Goal: Task Accomplishment & Management: Use online tool/utility

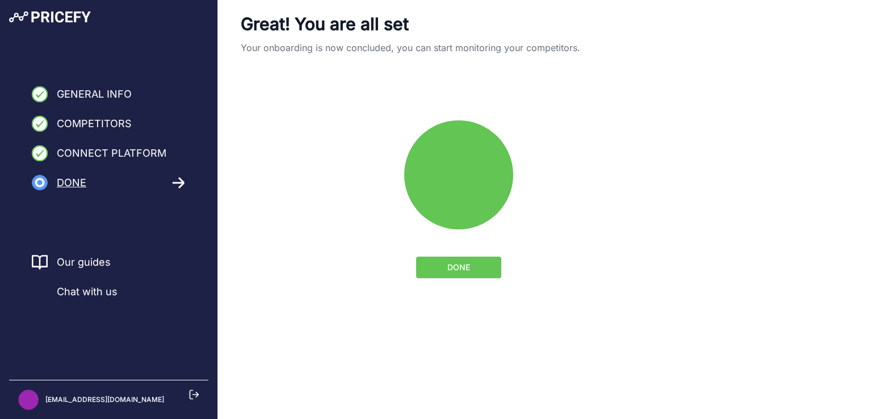
click at [444, 268] on button "DONE" at bounding box center [458, 268] width 85 height 22
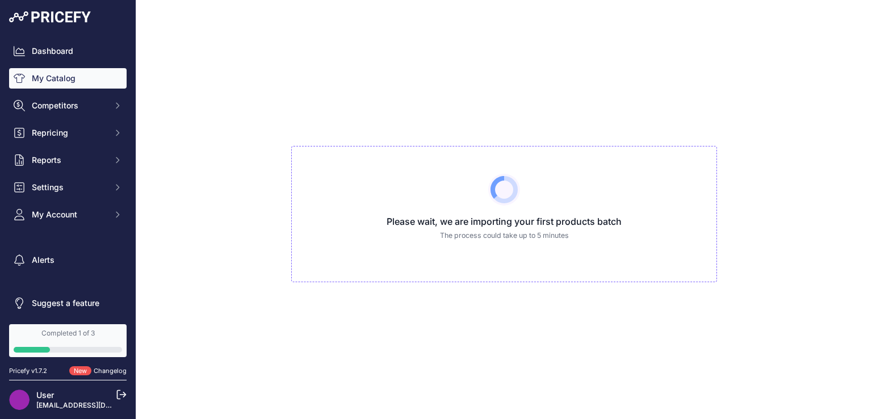
drag, startPoint x: 558, startPoint y: 397, endPoint x: 551, endPoint y: 391, distance: 9.3
click at [551, 392] on div "Please wait, we are importing your first products batch The process could take …" at bounding box center [503, 209] width 717 height 419
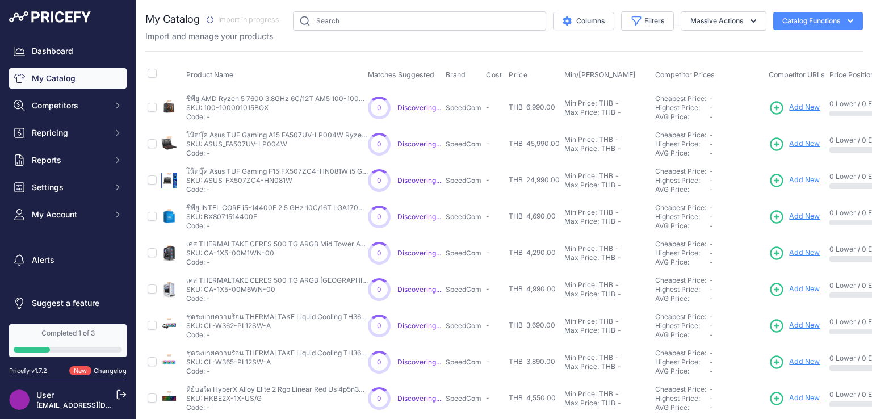
drag, startPoint x: 204, startPoint y: 107, endPoint x: 268, endPoint y: 107, distance: 64.1
click at [267, 107] on p "SKU: 100-100001015BOX" at bounding box center [277, 107] width 182 height 9
copy p "100-100001015BOX"
drag, startPoint x: 286, startPoint y: 111, endPoint x: 279, endPoint y: 107, distance: 7.9
click at [286, 110] on p "SKU: 100-100001015BOX" at bounding box center [277, 107] width 182 height 9
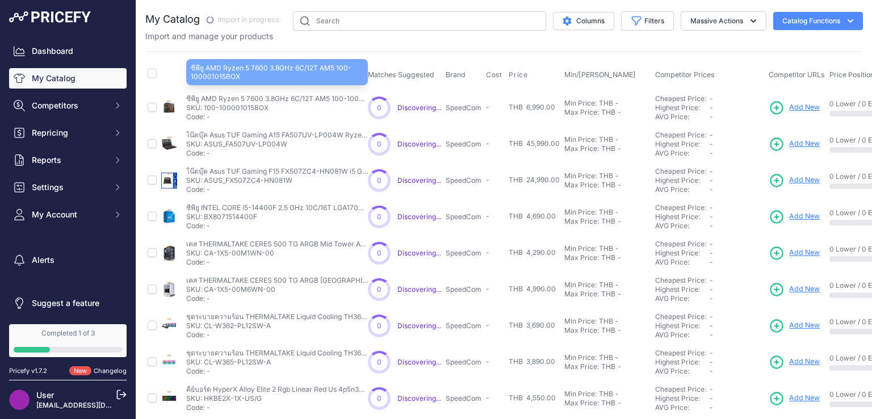
drag, startPoint x: 202, startPoint y: 98, endPoint x: 262, endPoint y: 96, distance: 59.6
click at [262, 96] on p "ซีพียู AMD Ryzen 5 7600 3.8GHz 6C/12T AM5 100-100001015BOX" at bounding box center [277, 98] width 182 height 9
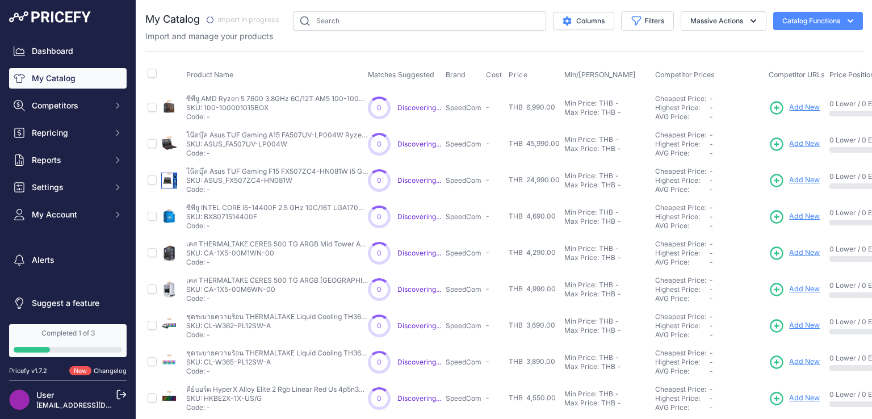
click at [292, 105] on p "SKU: 100-100001015BOX" at bounding box center [277, 107] width 182 height 9
drag, startPoint x: 201, startPoint y: 96, endPoint x: 372, endPoint y: 96, distance: 170.8
click at [372, 96] on tr "ซีพียู AMD Ryzen 5 7600 3.8GHz 6C/12T AM5 100-100001015BOX" at bounding box center [603, 107] width 916 height 37
click at [301, 92] on td "ซีพียู AMD Ryzen 5 7600 3.8GHz 6C/12T AM5 100-100001015BOX ซีพียู AMD Ryzen 5 7…" at bounding box center [275, 107] width 182 height 37
click at [206, 142] on p "SKU: ASUS_FA507UV-LP004W" at bounding box center [277, 144] width 182 height 9
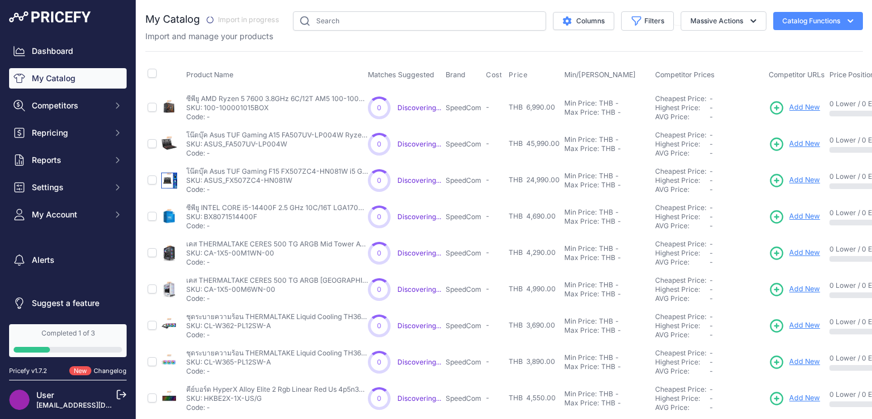
drag, startPoint x: 206, startPoint y: 142, endPoint x: 276, endPoint y: 141, distance: 69.8
click at [276, 141] on p "SKU: ASUS_FA507UV-LP004W" at bounding box center [277, 144] width 182 height 9
copy p "ASUS_FA507UV-LP004W"
click at [794, 142] on span "Add New" at bounding box center [804, 143] width 31 height 11
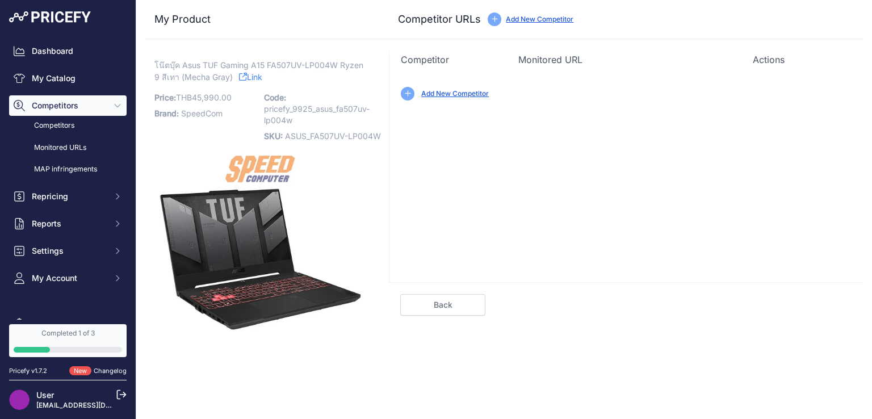
click at [471, 94] on link "Add New Competitor" at bounding box center [455, 93] width 68 height 9
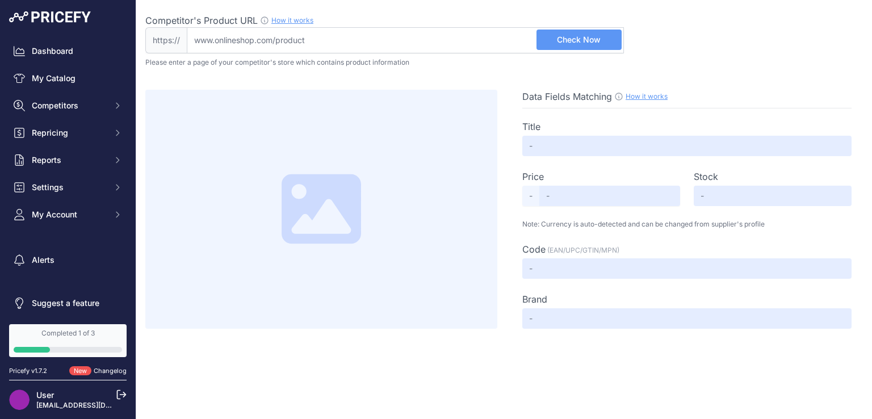
click at [322, 37] on input "Competitor's Product URL How it works In order to create your competitor's extr…" at bounding box center [405, 40] width 437 height 26
paste input "[URL][DOMAIN_NAME]"
type input "www.jib.co.th/web/product/readProduct/65853/NOTEBOOK--%E0%B9%82%E0%B8%99%E0%B9%…"
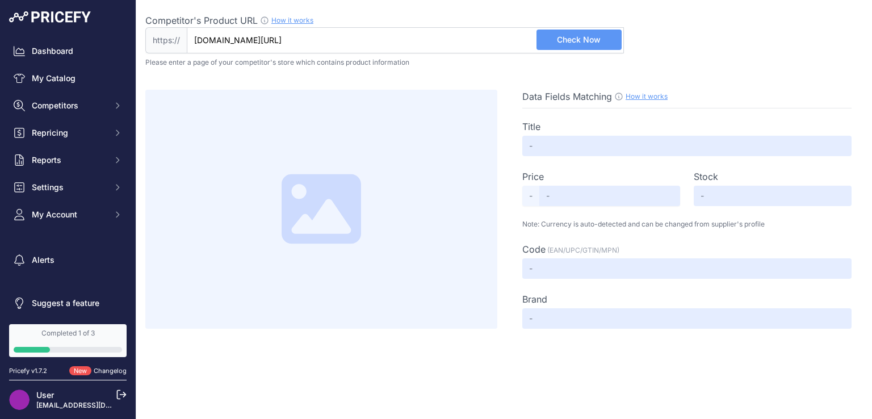
click at [577, 45] on span "Check Now" at bounding box center [579, 39] width 44 height 11
drag, startPoint x: 72, startPoint y: 51, endPoint x: 122, endPoint y: 62, distance: 51.2
click at [119, 62] on div "Dashboard My Catalog Competitors Competitors Monitored URLs MAP infringements R…" at bounding box center [68, 160] width 136 height 320
type input "Not Found"
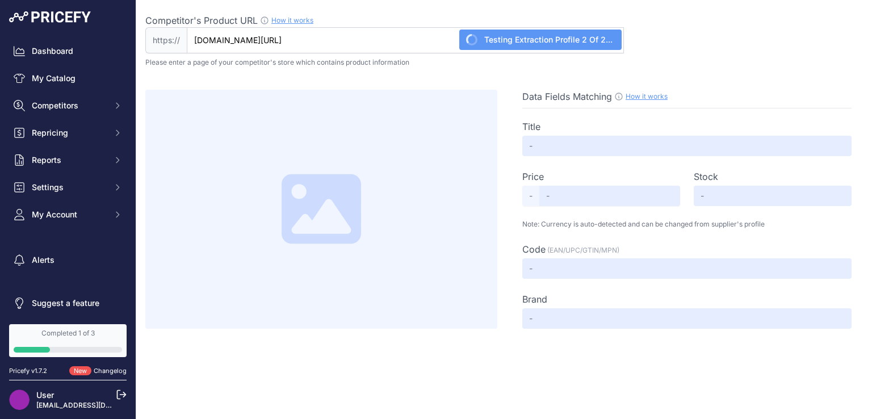
type input "Not Found"
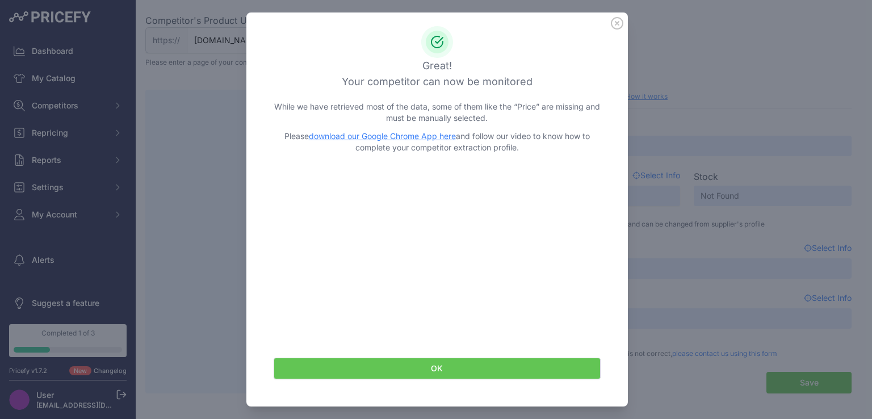
click at [613, 21] on icon at bounding box center [617, 23] width 12 height 12
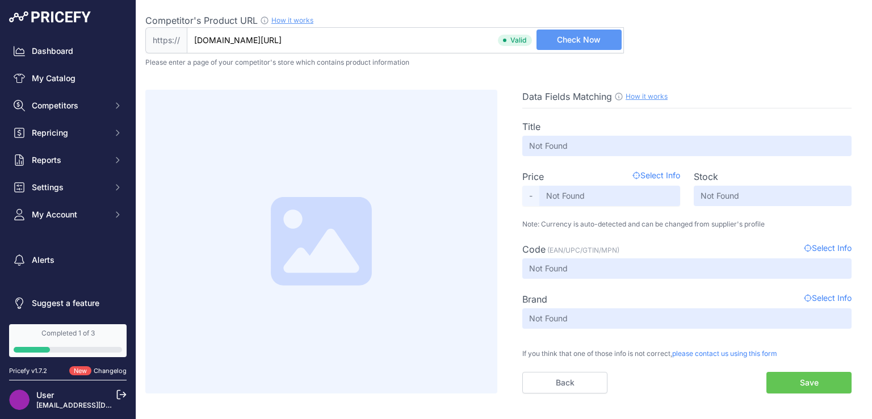
click at [569, 39] on span "Check Now" at bounding box center [579, 39] width 44 height 11
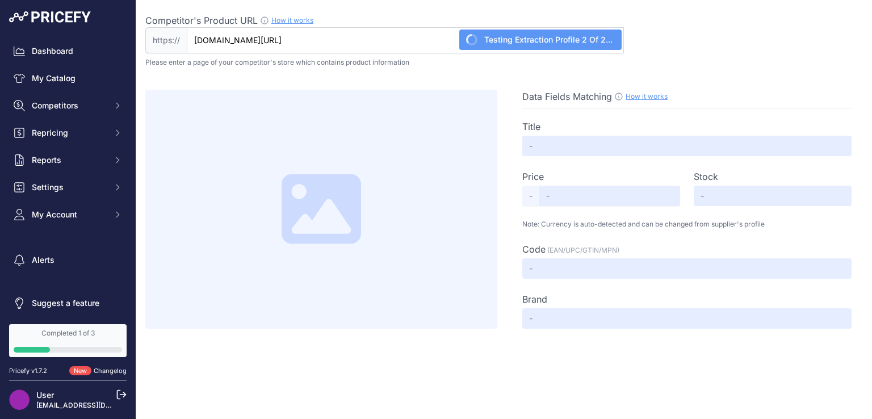
type input "Not Found"
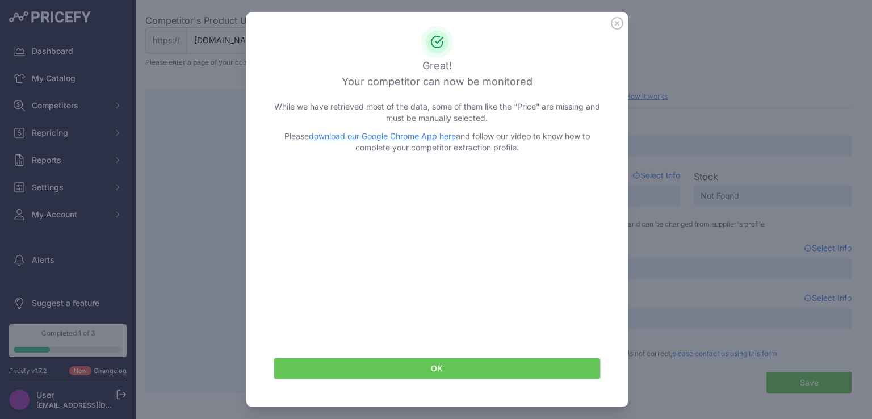
click at [611, 23] on icon at bounding box center [617, 23] width 12 height 12
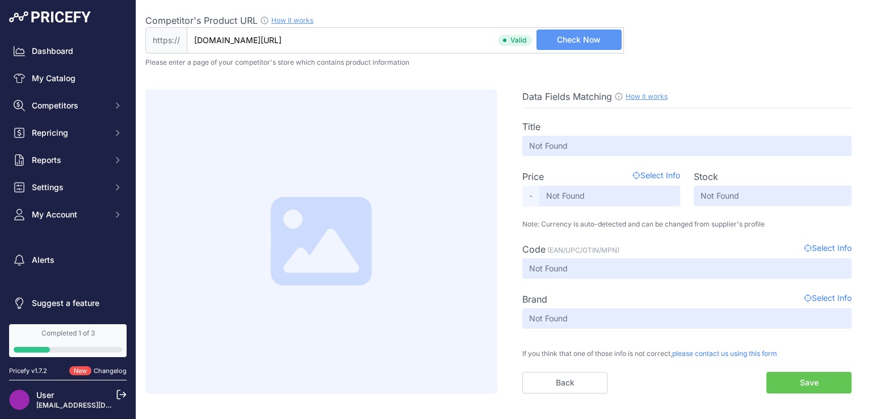
click at [826, 385] on button "Save" at bounding box center [808, 383] width 85 height 22
click at [824, 383] on button "Save" at bounding box center [808, 383] width 85 height 22
drag, startPoint x: 823, startPoint y: 383, endPoint x: 817, endPoint y: 383, distance: 6.8
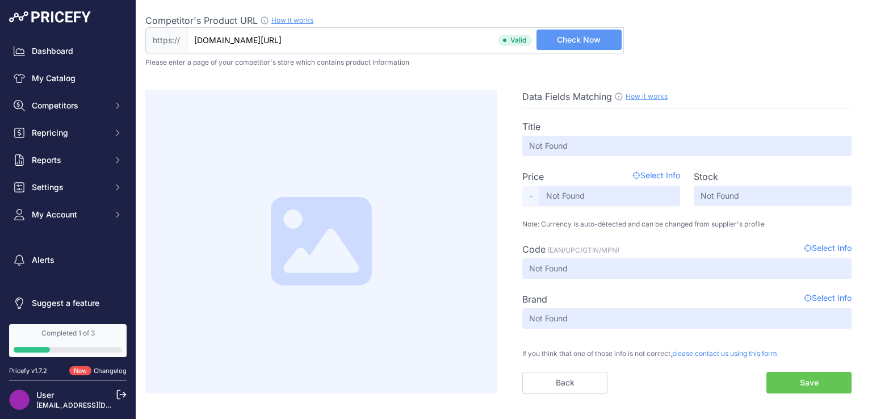
click at [819, 383] on button "Save" at bounding box center [808, 383] width 85 height 22
click at [459, 39] on input "www.jib.co.th/web/product/readProduct/65853/NOTEBOOK--%E0%B9%82%E0%B8%99%E0%B9%…" at bounding box center [405, 40] width 437 height 26
paste input "https://www.jib.co.th/web/product/readProduct/53212/1471/1-TB-SSD--%E0%B9%80%E0…"
type input "https://www.jib.co.th/web/product/readProduct/53212/1471/1-TB-SSD--%E0%B9%80%E0…"
paste input "https://www.jib.co.th/web/product/readProduct/53212/1471/1-TB-SSD--%E0%B9%80%E0…"
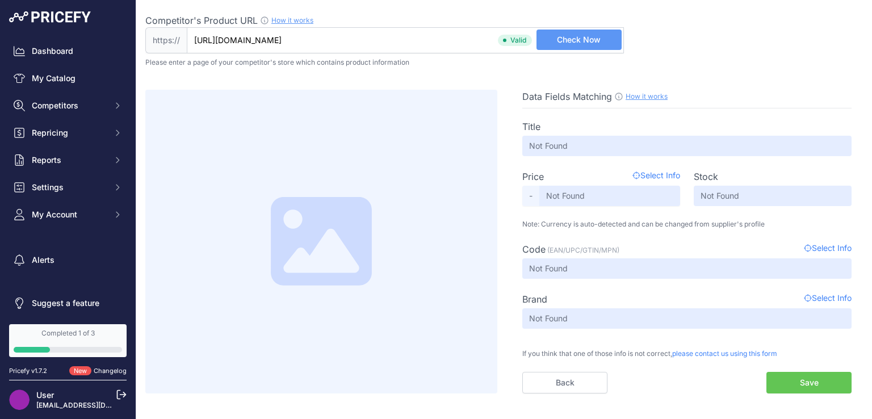
scroll to position [0, 577]
type input "www.jib.co.th/web/product/readProduct/53212/1471/1-TB-SSD--%E0%B9%80%E0%B8%AD%E…"
click at [572, 37] on span "Check Now" at bounding box center [579, 39] width 44 height 11
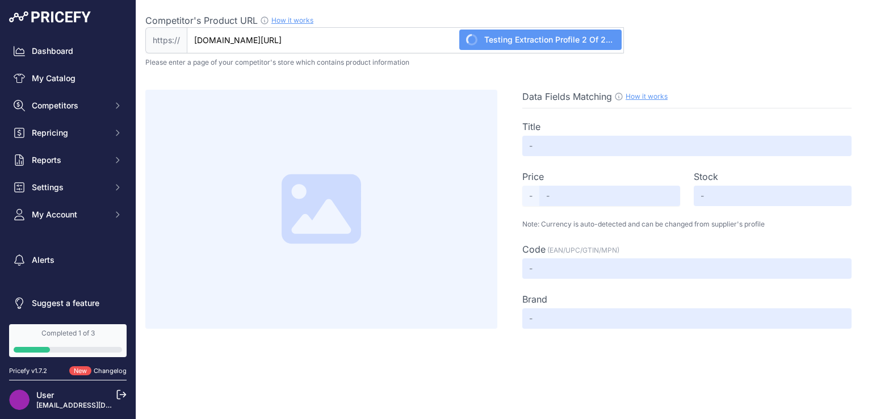
click at [663, 48] on div "Competitor's Product URL How it works In order to create your competitor's extr…" at bounding box center [503, 34] width 717 height 40
type input "Not Found"
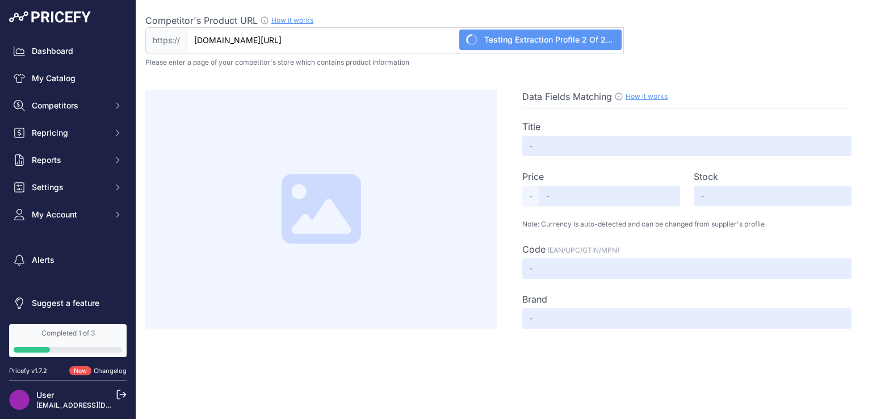
type input "Not Found"
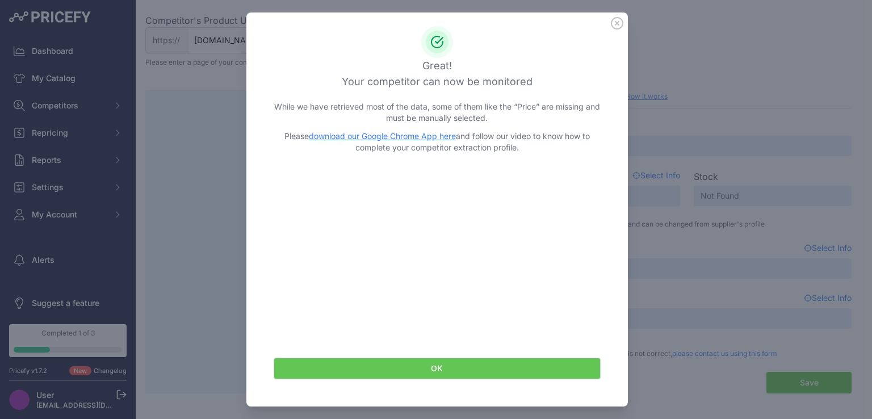
click at [612, 20] on icon at bounding box center [617, 23] width 12 height 12
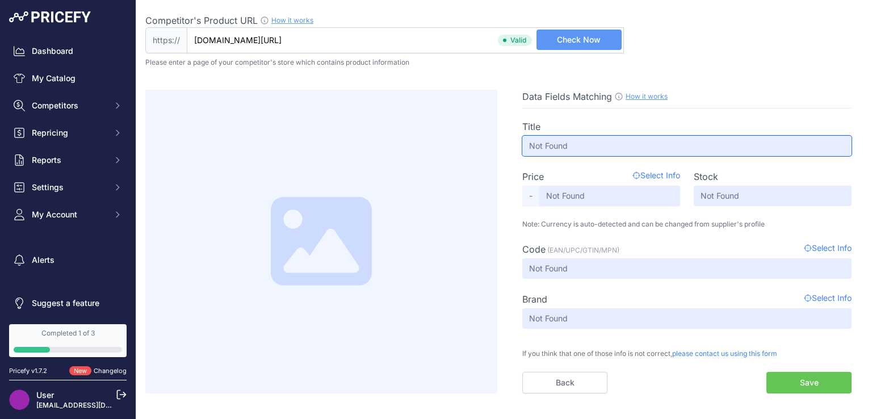
click at [606, 144] on input "Not Found" at bounding box center [686, 146] width 329 height 20
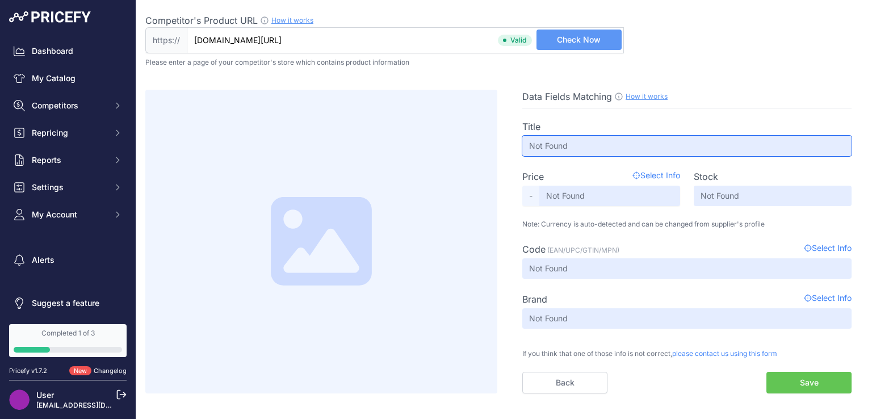
click at [605, 145] on input "Not Found" at bounding box center [686, 146] width 329 height 20
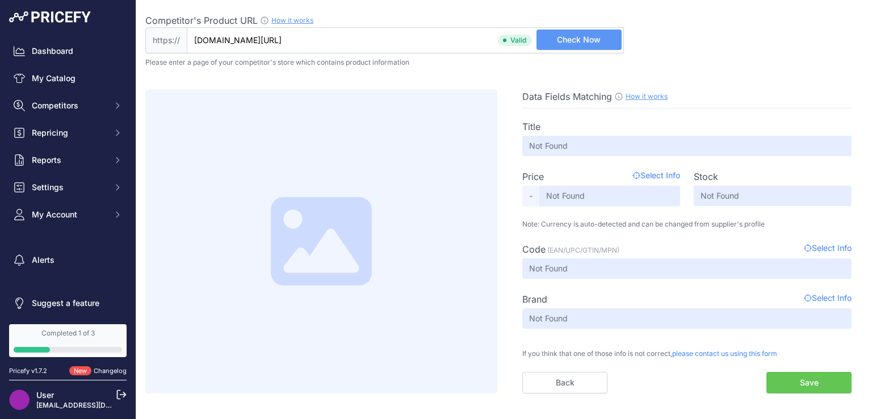
click at [610, 125] on div "Title" at bounding box center [686, 127] width 329 height 14
click at [603, 157] on div "Title Not Found Price Select Info - Not Found Stock Not Found Code Not Found" at bounding box center [686, 250] width 329 height 285
click at [595, 186] on input "Not Found" at bounding box center [609, 196] width 141 height 20
click at [595, 196] on input "Not Found" at bounding box center [609, 196] width 141 height 20
click at [786, 388] on button "Save" at bounding box center [808, 383] width 85 height 22
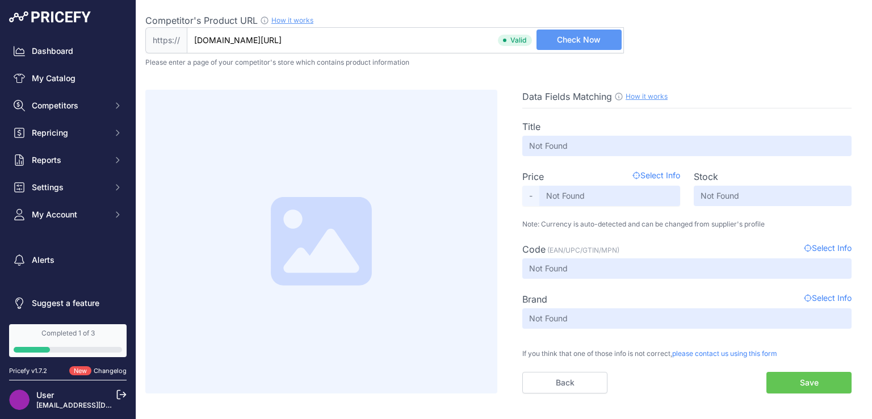
click at [786, 388] on button "Save" at bounding box center [808, 383] width 85 height 22
click at [786, 386] on button "Save" at bounding box center [808, 383] width 85 height 22
click at [786, 383] on button "Save" at bounding box center [808, 383] width 85 height 22
click at [786, 381] on button "Save" at bounding box center [808, 383] width 85 height 22
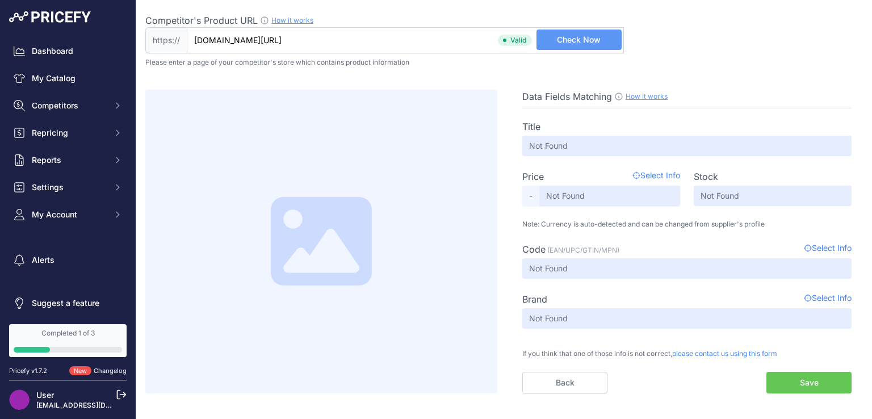
click at [787, 376] on button "Save" at bounding box center [808, 383] width 85 height 22
click at [786, 375] on button "Save" at bounding box center [808, 383] width 85 height 22
click at [785, 373] on button "Save" at bounding box center [808, 383] width 85 height 22
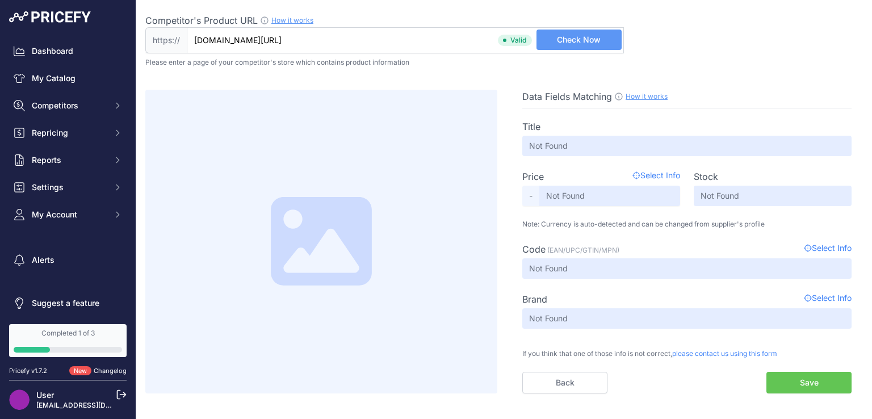
click at [785, 373] on button "Save" at bounding box center [808, 383] width 85 height 22
click at [784, 372] on button "Save" at bounding box center [808, 383] width 85 height 22
click at [783, 372] on button "Save" at bounding box center [808, 383] width 85 height 22
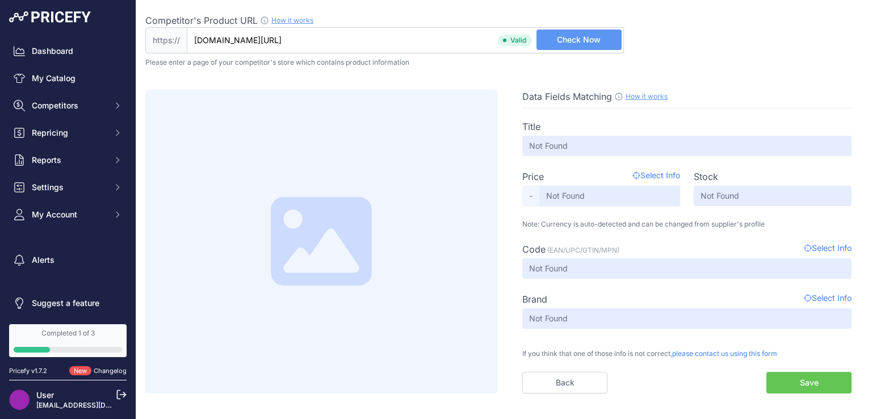
click at [782, 372] on button "Save" at bounding box center [808, 383] width 85 height 22
click at [781, 372] on button "Save" at bounding box center [808, 383] width 85 height 22
click at [781, 371] on div "Title Not Found Price Select Info - Not Found Stock Not Found Code Not Found" at bounding box center [686, 250] width 329 height 285
click at [810, 248] on span "Select Info" at bounding box center [828, 249] width 48 height 14
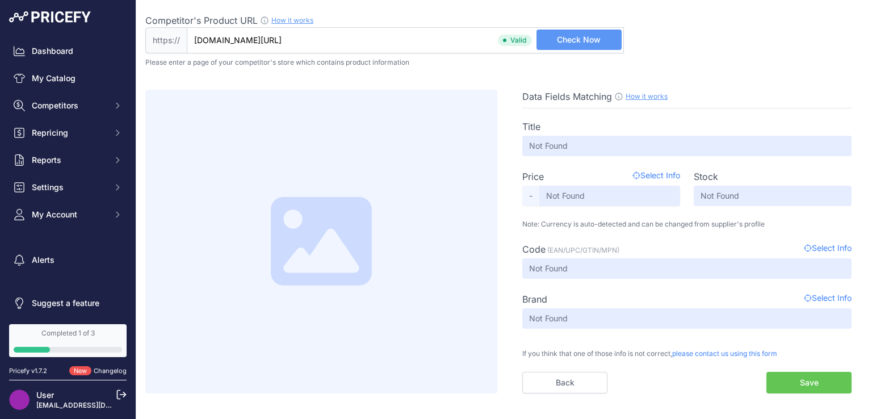
click at [804, 377] on button "Save" at bounding box center [808, 383] width 85 height 22
click at [804, 376] on button "Save" at bounding box center [808, 383] width 85 height 22
click at [801, 372] on button "Save" at bounding box center [808, 383] width 85 height 22
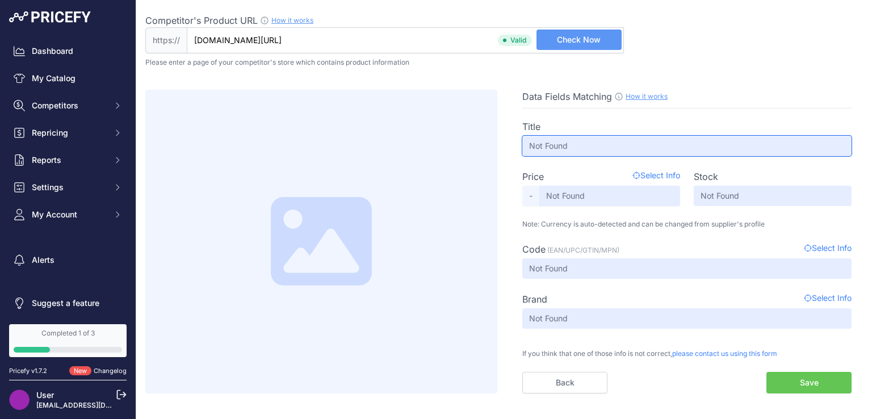
click at [599, 150] on input "Not Found" at bounding box center [686, 146] width 329 height 20
click at [599, 149] on input "Not Found" at bounding box center [686, 146] width 329 height 20
click at [599, 147] on input "Not Found" at bounding box center [686, 146] width 329 height 20
click at [599, 146] on input "Not Found" at bounding box center [686, 146] width 329 height 20
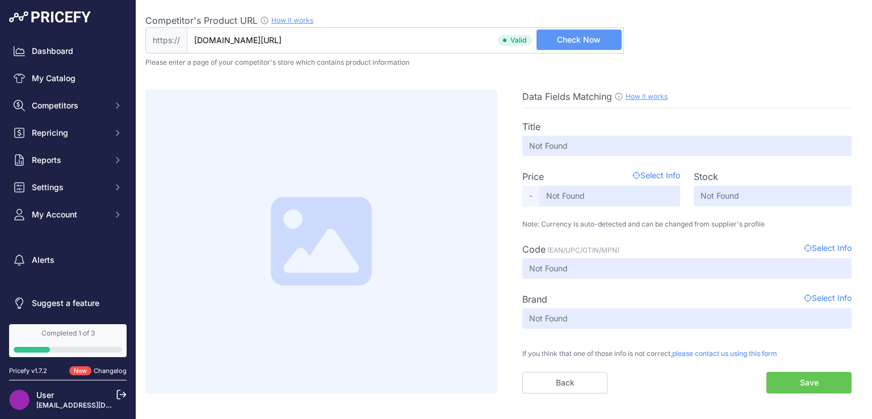
click at [798, 372] on button "Save" at bounding box center [808, 383] width 85 height 22
click at [799, 373] on button "Save" at bounding box center [808, 383] width 85 height 22
click at [799, 375] on button "Save" at bounding box center [808, 383] width 85 height 22
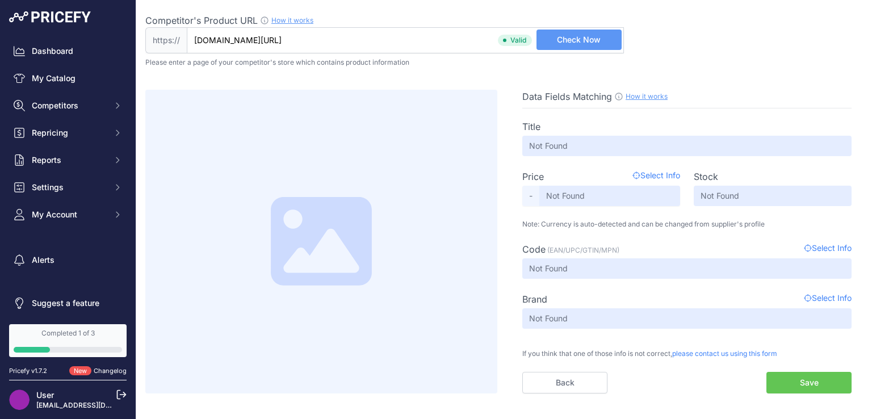
click at [799, 376] on button "Save" at bounding box center [808, 383] width 85 height 22
click at [824, 243] on span "Select Info" at bounding box center [828, 249] width 48 height 14
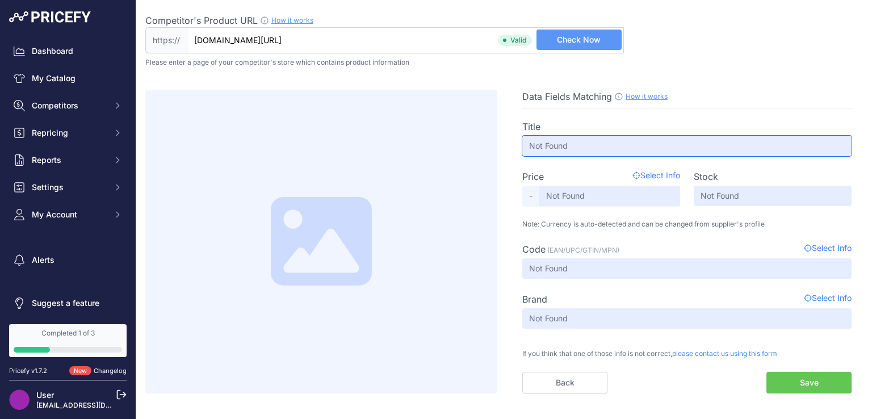
drag, startPoint x: 562, startPoint y: 141, endPoint x: 515, endPoint y: 140, distance: 46.6
click at [515, 140] on div "Data Fields Matching How it works Use our Chrome APP to create a personalized s…" at bounding box center [687, 242] width 352 height 304
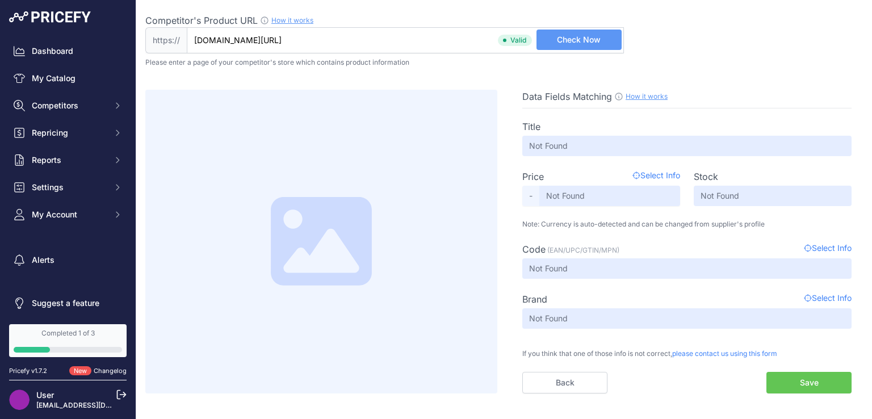
click at [788, 386] on button "Save" at bounding box center [808, 383] width 85 height 22
click at [788, 385] on button "Save" at bounding box center [808, 383] width 85 height 22
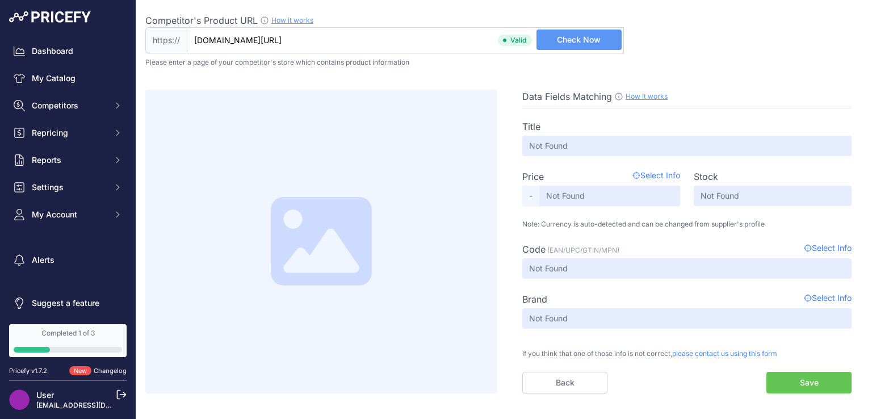
click at [788, 385] on button "Save" at bounding box center [808, 383] width 85 height 22
click at [788, 384] on button "Save" at bounding box center [808, 383] width 85 height 22
click at [341, 43] on input "www.jib.co.th/web/product/readProduct/53212/1471/1-TB-SSD--%E0%B9%80%E0%B8%AD%E…" at bounding box center [405, 40] width 437 height 26
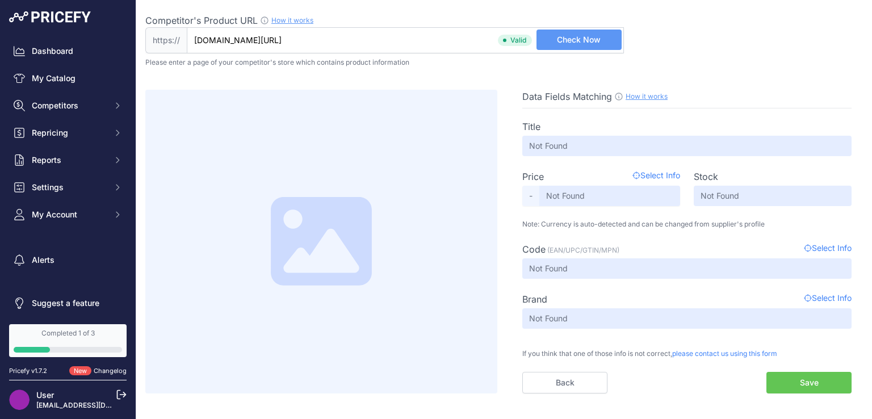
click at [341, 43] on input "www.jib.co.th/web/product/readProduct/53212/1471/1-TB-SSD--%E0%B9%80%E0%B8%AD%E…" at bounding box center [405, 40] width 437 height 26
paste input "https://www.itcity.in.th/en/product/WD-BLACK-SN770-1TB-M.2-2280-NVMe-Gen4-(WDS1…"
type input "www.itcity.in.th/en/product/WD-BLACK-SN770-1TB-M.2-2280-NVMe-Gen4-(WDS100T3X0E)…"
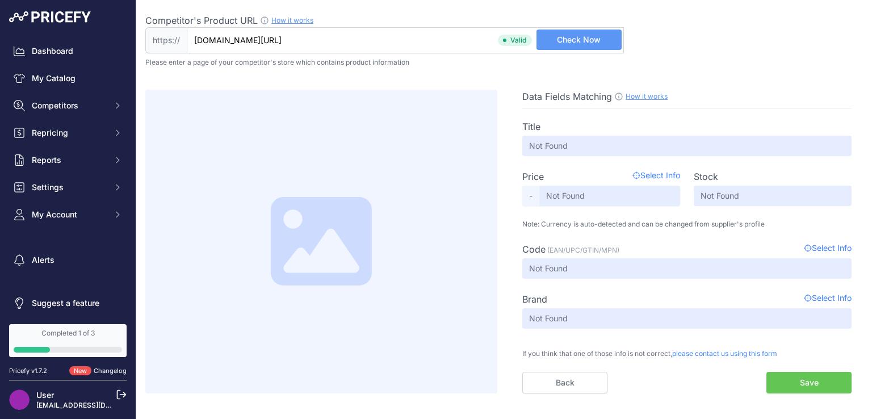
click at [574, 36] on span "Check Now" at bounding box center [579, 39] width 44 height 11
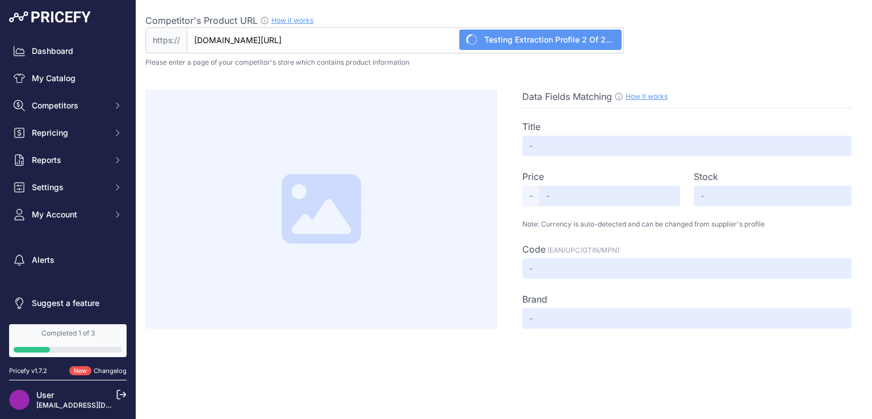
type input "WD BLACK SN770 1TB M.2 2280 NVMe Gen4 (WDS100T3X0E) (5Y)"
type input "Not Found"
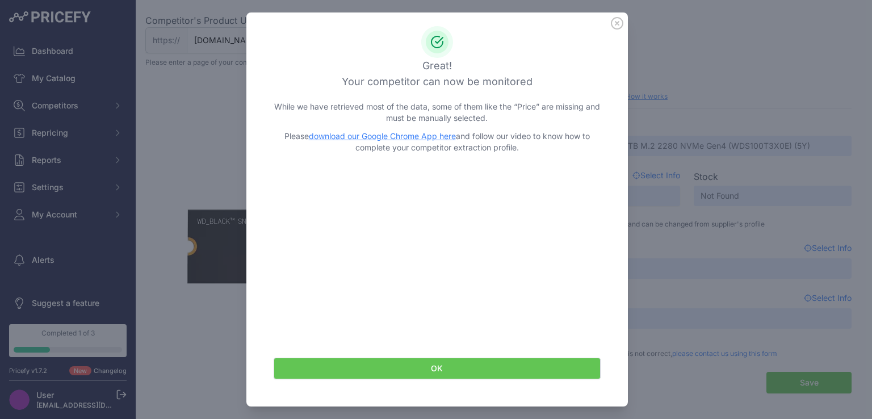
click at [611, 19] on icon at bounding box center [616, 23] width 11 height 11
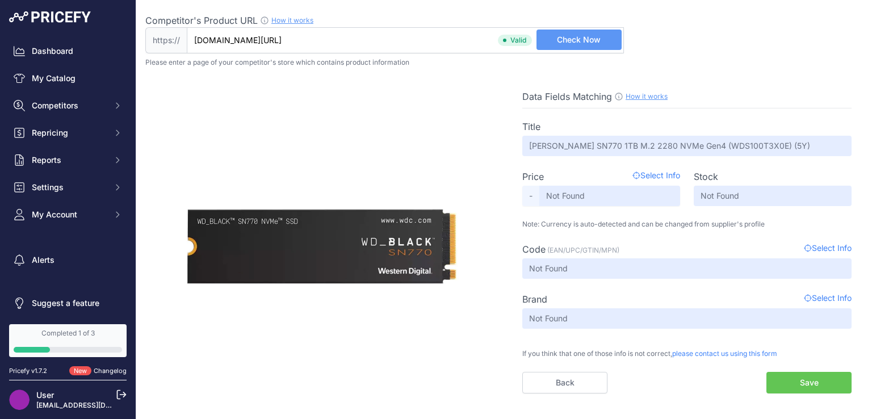
click at [821, 384] on button "Save" at bounding box center [808, 383] width 85 height 22
click at [821, 377] on button "Save" at bounding box center [808, 383] width 85 height 22
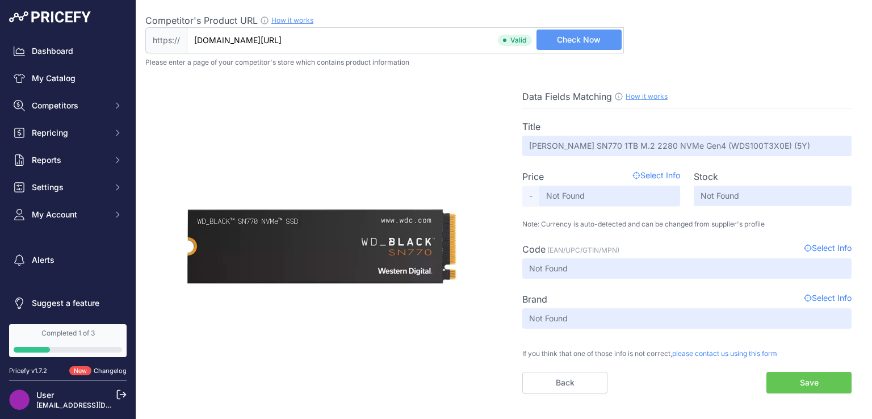
click at [821, 377] on button "Save" at bounding box center [808, 383] width 85 height 22
click at [821, 378] on button "Save" at bounding box center [808, 383] width 85 height 22
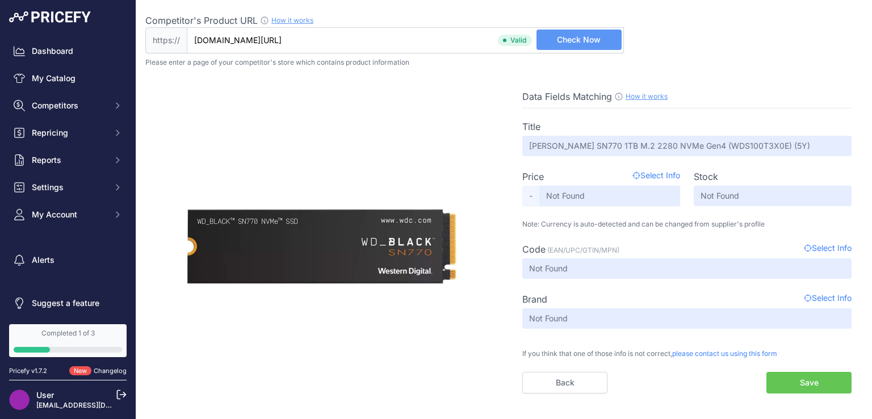
click at [821, 378] on button "Save" at bounding box center [808, 383] width 85 height 22
click at [796, 368] on div "Title WD BLACK SN770 1TB M.2 2280 NVMe Gen4 (WDS100T3X0E) (5Y) Price Select Inf…" at bounding box center [686, 250] width 329 height 285
click at [796, 370] on div "Title WD BLACK SN770 1TB M.2 2280 NVMe Gen4 (WDS100T3X0E) (5Y) Price Select Inf…" at bounding box center [686, 250] width 329 height 285
drag, startPoint x: 796, startPoint y: 370, endPoint x: 795, endPoint y: 378, distance: 8.0
click at [796, 372] on div "Title WD BLACK SN770 1TB M.2 2280 NVMe Gen4 (WDS100T3X0E) (5Y) Price Select Inf…" at bounding box center [686, 250] width 329 height 285
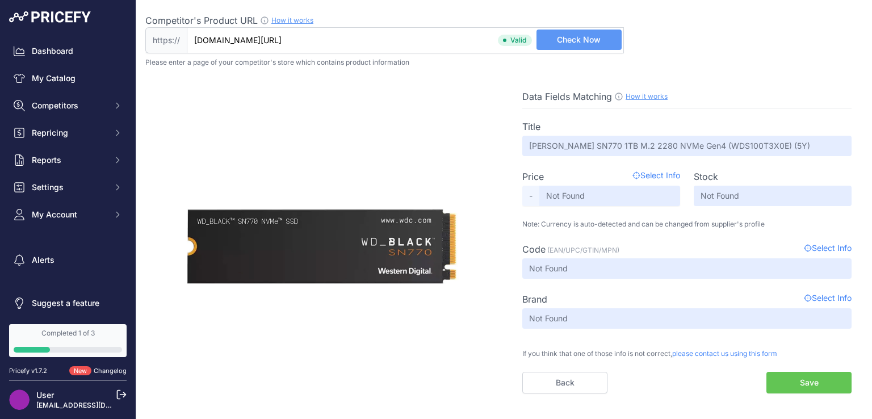
click at [795, 379] on button "Save" at bounding box center [808, 383] width 85 height 22
click at [795, 383] on button "Save" at bounding box center [808, 383] width 85 height 22
click at [795, 381] on button "Save" at bounding box center [808, 383] width 85 height 22
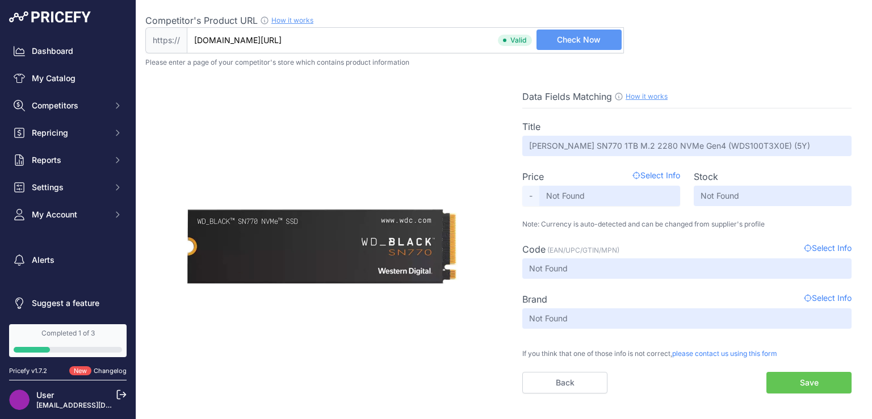
click at [795, 381] on button "Save" at bounding box center [808, 383] width 85 height 22
click at [795, 380] on button "Save" at bounding box center [808, 383] width 85 height 22
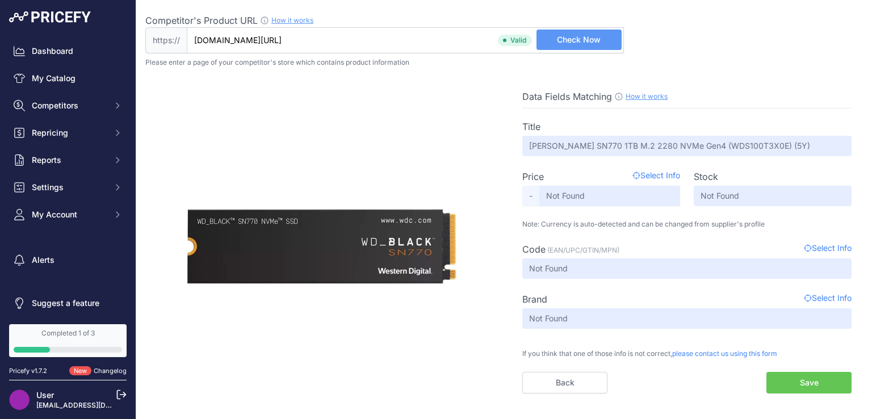
click at [795, 380] on button "Save" at bounding box center [808, 383] width 85 height 22
click at [795, 379] on button "Save" at bounding box center [808, 383] width 85 height 22
click at [795, 377] on button "Save" at bounding box center [808, 383] width 85 height 22
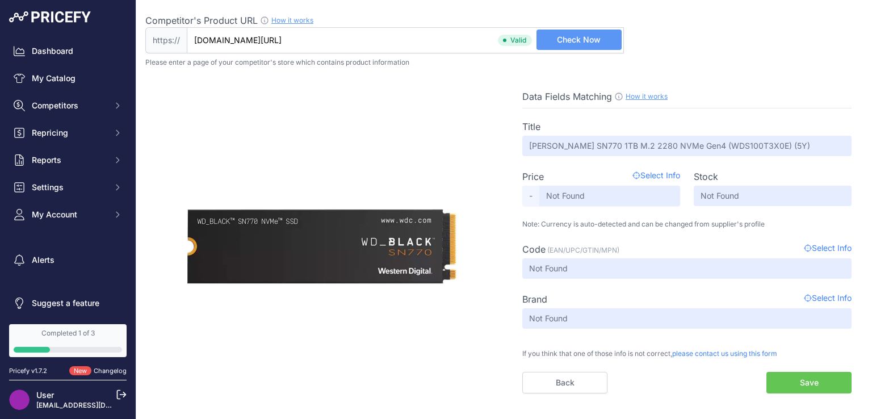
click at [795, 377] on button "Save" at bounding box center [808, 383] width 85 height 22
click at [795, 376] on button "Save" at bounding box center [808, 383] width 85 height 22
click at [795, 377] on button "Save" at bounding box center [808, 383] width 85 height 22
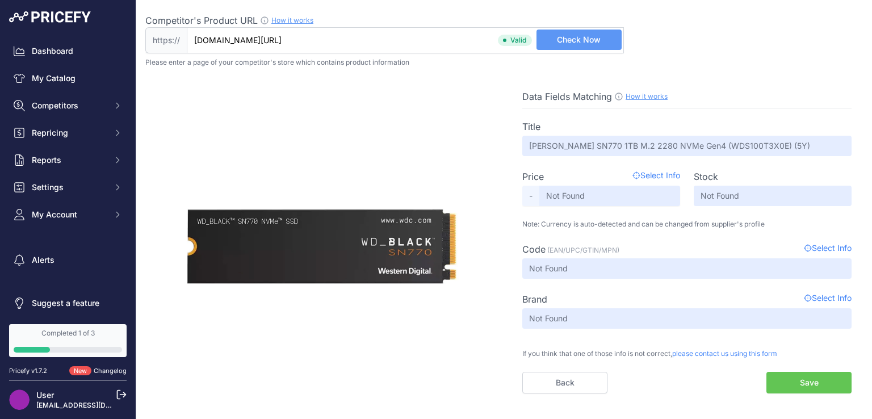
click at [795, 380] on button "Save" at bounding box center [808, 383] width 85 height 22
click at [796, 393] on div "Data Fields Matching How it works Use our Chrome APP to create a personalized s…" at bounding box center [687, 246] width 352 height 312
click at [796, 394] on div "Data Fields Matching How it works Use our Chrome APP to create a personalized s…" at bounding box center [687, 246] width 352 height 312
click at [796, 393] on div "Data Fields Matching How it works Use our Chrome APP to create a personalized s…" at bounding box center [687, 246] width 352 height 312
click at [795, 384] on button "Save" at bounding box center [808, 383] width 85 height 22
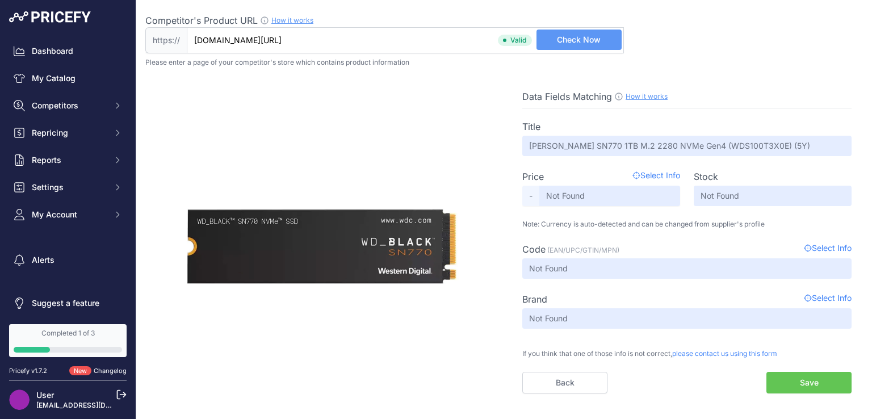
click at [795, 384] on button "Save" at bounding box center [808, 383] width 85 height 22
click at [795, 383] on button "Save" at bounding box center [808, 383] width 85 height 22
click at [795, 382] on button "Save" at bounding box center [808, 383] width 85 height 22
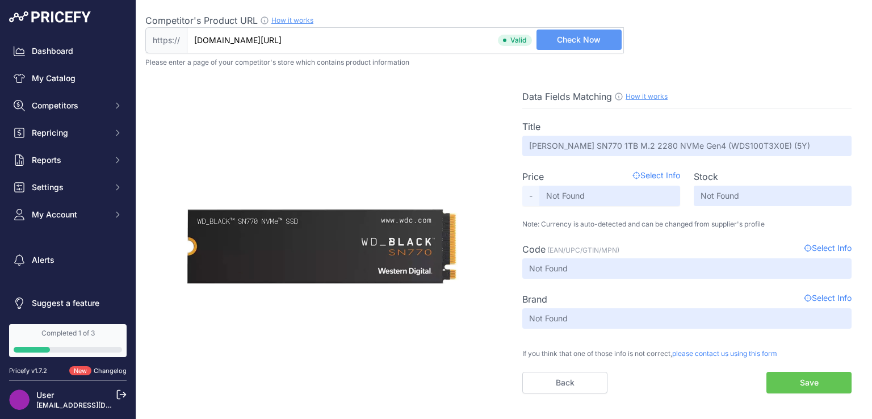
click at [795, 381] on button "Save" at bounding box center [808, 383] width 85 height 22
click at [792, 373] on button "Save" at bounding box center [808, 383] width 85 height 22
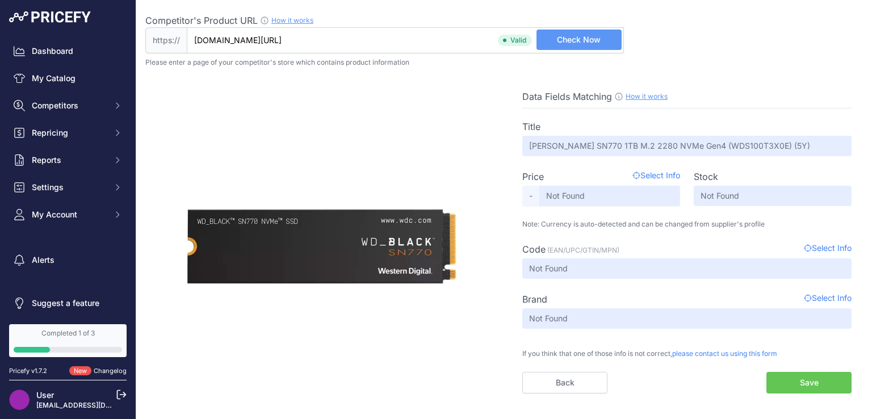
click at [792, 373] on button "Save" at bounding box center [808, 383] width 85 height 22
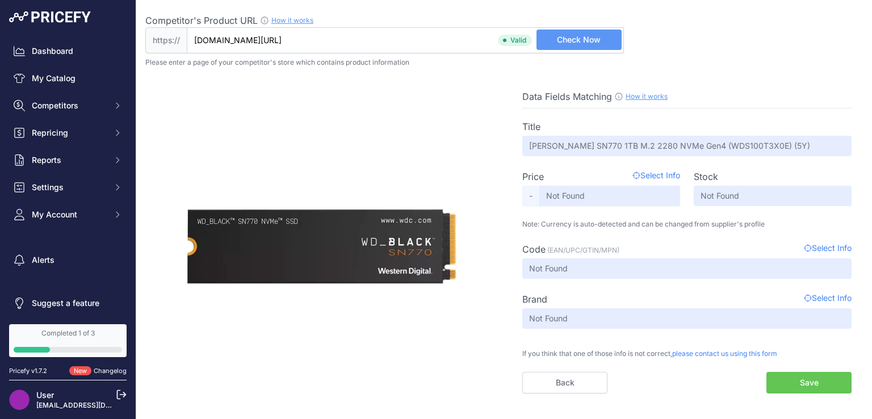
click at [792, 373] on button "Save" at bounding box center [808, 383] width 85 height 22
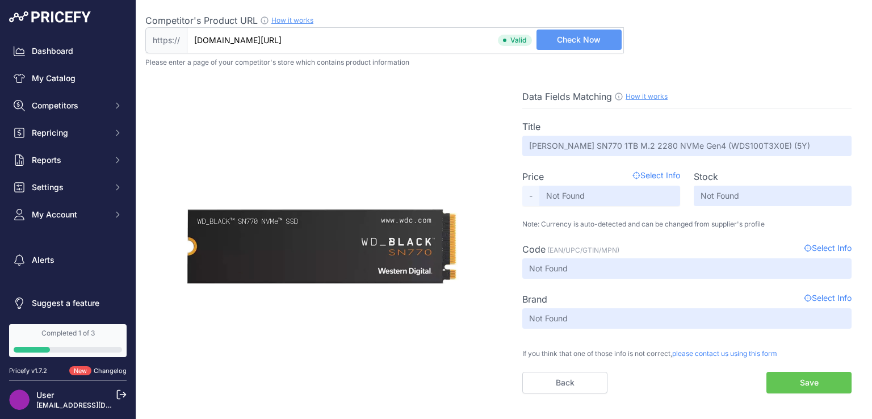
click at [792, 373] on button "Save" at bounding box center [808, 383] width 85 height 22
click at [793, 374] on button "Save" at bounding box center [808, 383] width 85 height 22
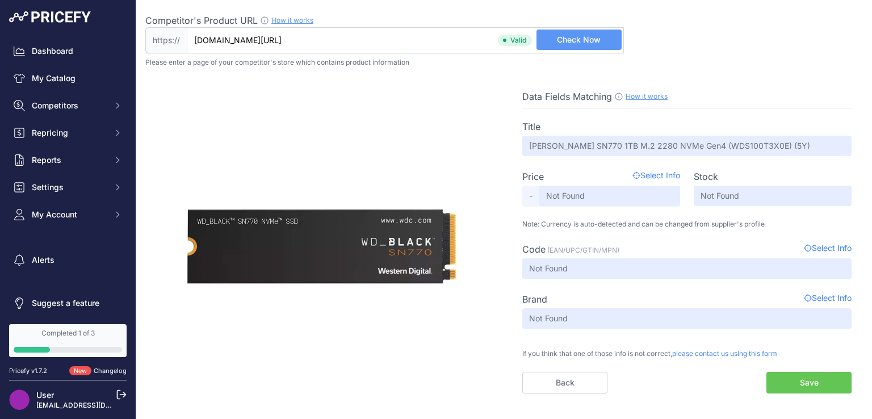
drag, startPoint x: 793, startPoint y: 374, endPoint x: 785, endPoint y: 360, distance: 15.8
click at [792, 373] on button "Save" at bounding box center [808, 383] width 85 height 22
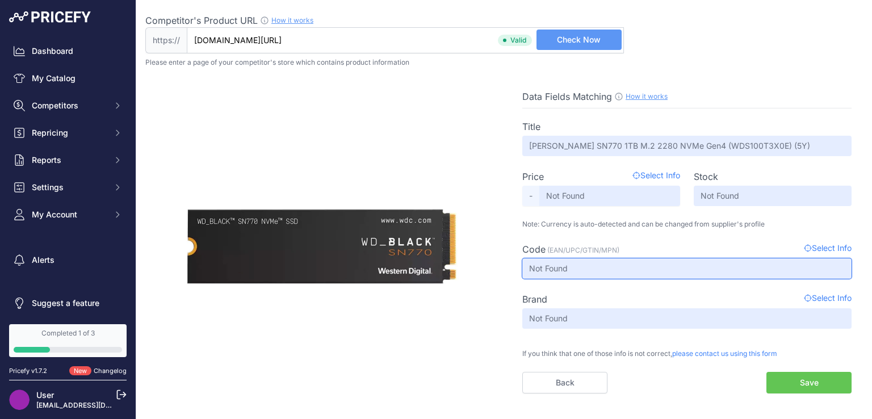
click at [786, 266] on input "Not Found" at bounding box center [686, 268] width 329 height 20
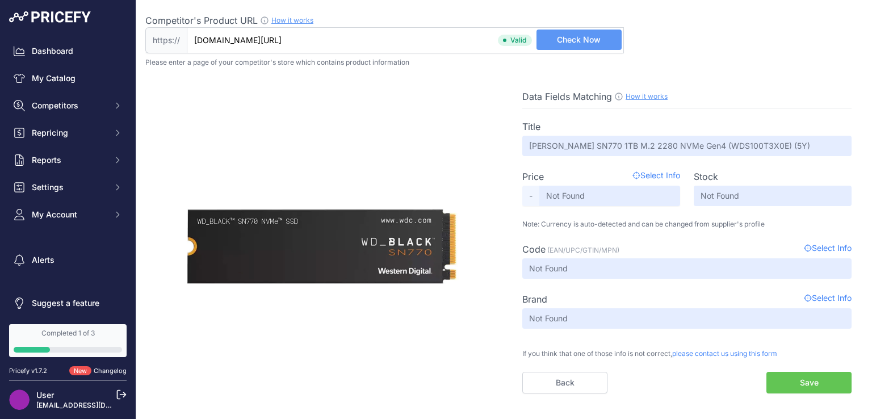
click at [805, 375] on button "Save" at bounding box center [808, 383] width 85 height 22
click at [805, 377] on button "Save" at bounding box center [808, 383] width 85 height 22
click at [806, 378] on button "Save" at bounding box center [808, 383] width 85 height 22
click at [806, 377] on button "Save" at bounding box center [808, 383] width 85 height 22
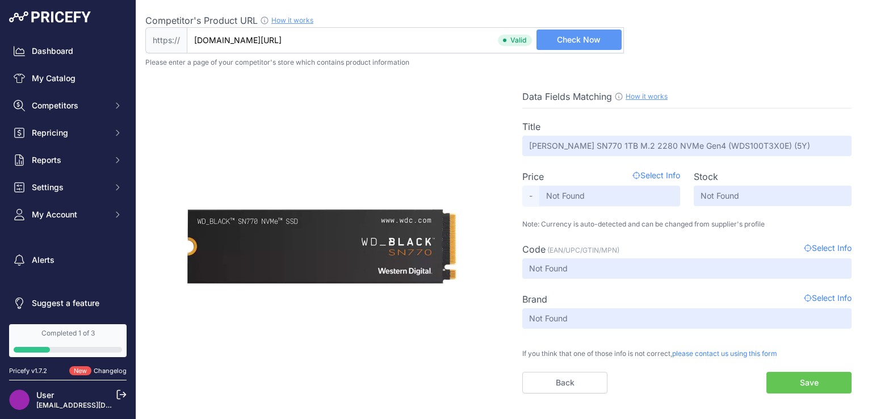
click at [806, 377] on button "Save" at bounding box center [808, 383] width 85 height 22
click at [804, 376] on button "Save" at bounding box center [808, 383] width 85 height 22
click at [804, 375] on button "Save" at bounding box center [808, 383] width 85 height 22
click at [803, 375] on button "Save" at bounding box center [808, 383] width 85 height 22
click at [803, 377] on button "Save" at bounding box center [808, 383] width 85 height 22
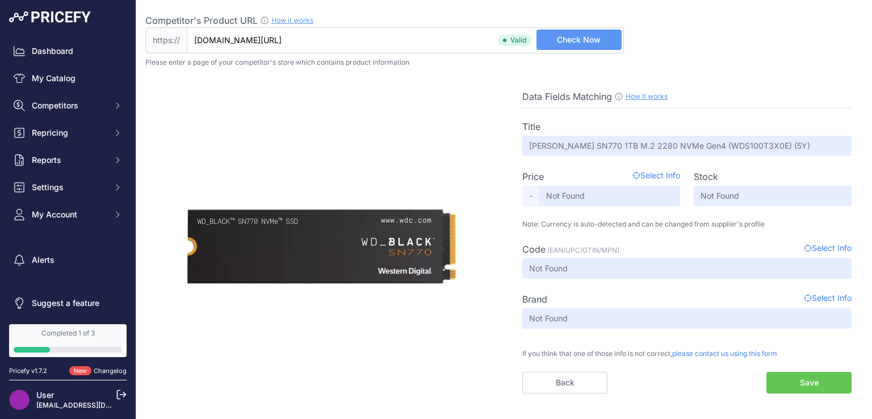
click at [803, 377] on button "Save" at bounding box center [808, 383] width 85 height 22
click at [789, 367] on div "Title WD BLACK SN770 1TB M.2 2280 NVMe Gen4 (WDS100T3X0E) (5Y) Price Select Inf…" at bounding box center [686, 250] width 329 height 285
click at [445, 38] on input "www.itcity.in.th/en/product/WD-BLACK-SN770-1TB-M.2-2280-NVMe-Gen4-(WDS100T3X0E)…" at bounding box center [405, 40] width 437 height 26
click at [795, 383] on button "Save" at bounding box center [808, 383] width 85 height 22
click at [795, 382] on button "Save" at bounding box center [808, 383] width 85 height 22
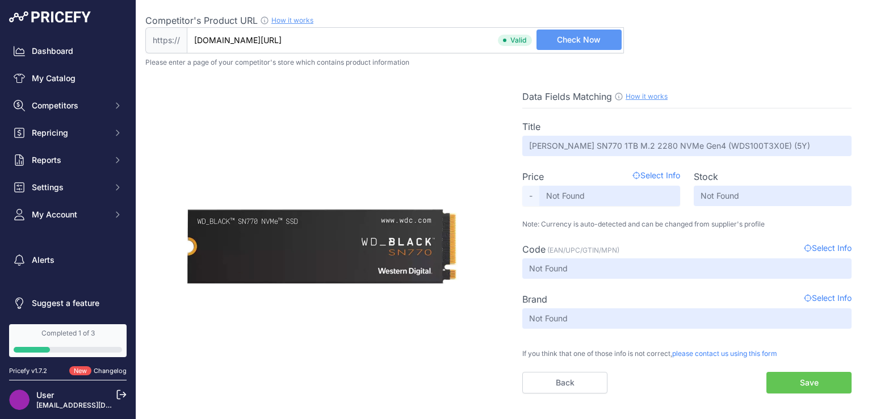
click at [795, 381] on button "Save" at bounding box center [808, 383] width 85 height 22
click at [363, 43] on input "www.itcity.in.th/en/product/WD-BLACK-SN770-1TB-M.2-2280-NVMe-Gen4-(WDS100T3X0E)…" at bounding box center [405, 40] width 437 height 26
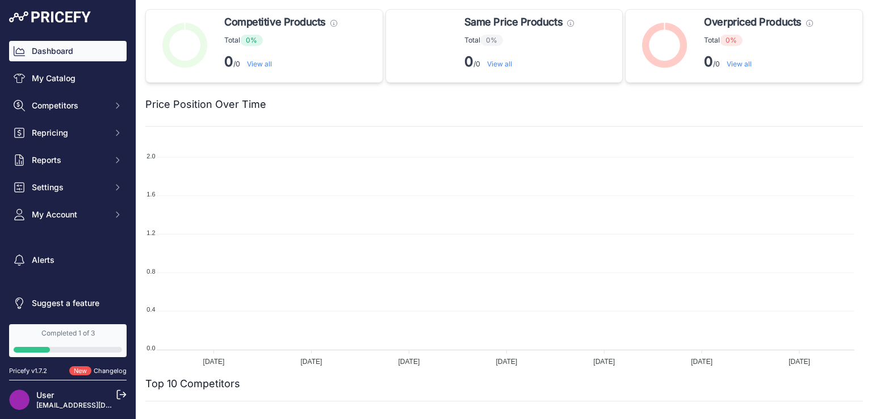
click at [64, 52] on link "Dashboard" at bounding box center [67, 51] width 117 height 20
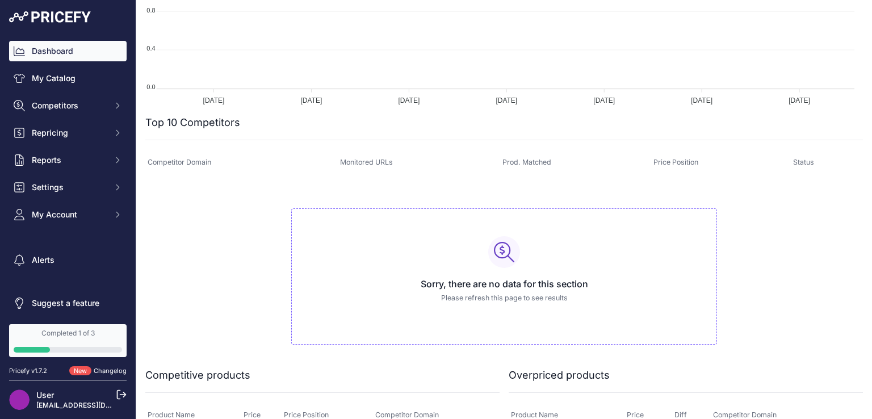
scroll to position [396, 0]
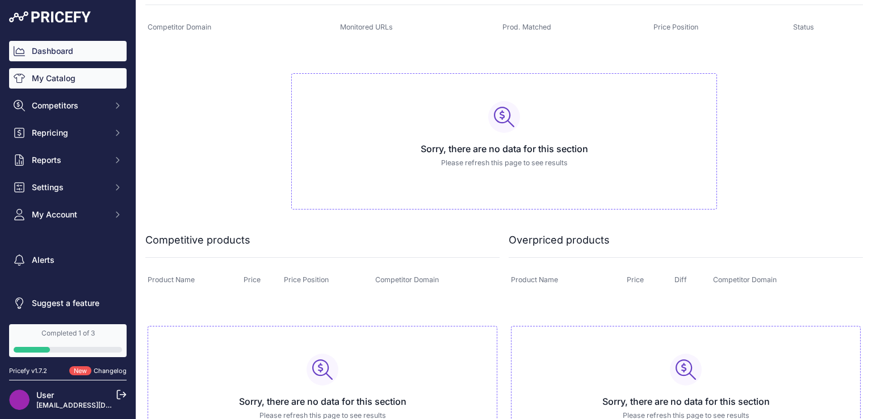
drag, startPoint x: 61, startPoint y: 49, endPoint x: 53, endPoint y: 68, distance: 20.3
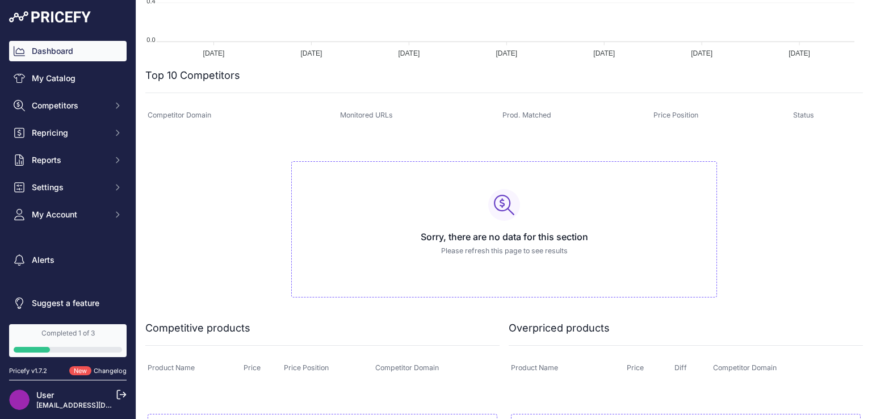
scroll to position [226, 0]
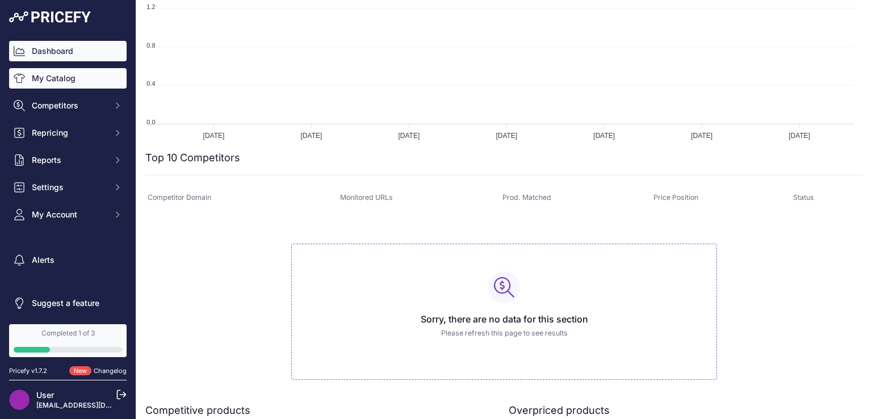
click at [65, 79] on link "My Catalog" at bounding box center [67, 78] width 117 height 20
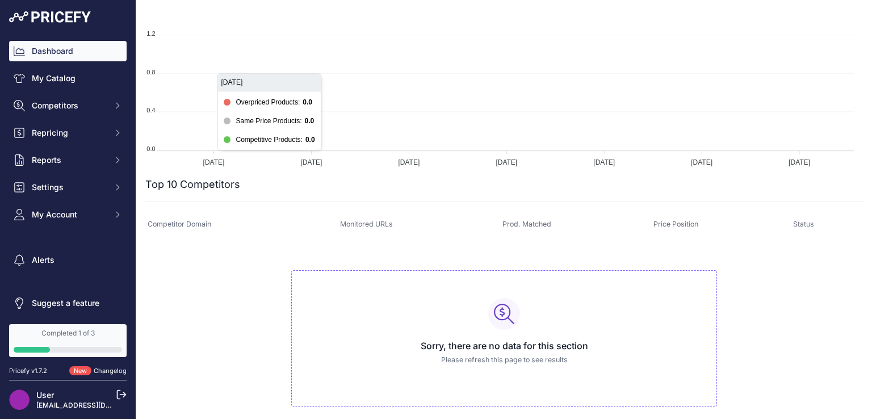
scroll to position [227, 0]
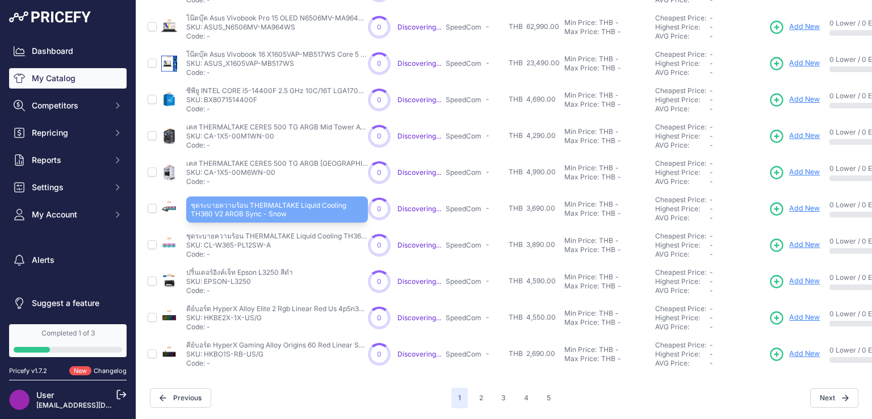
scroll to position [301, 0]
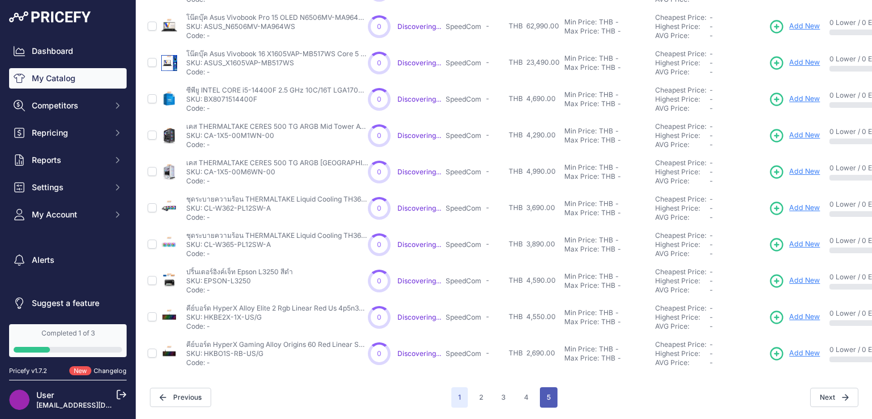
click at [543, 388] on button "5" at bounding box center [549, 397] width 18 height 20
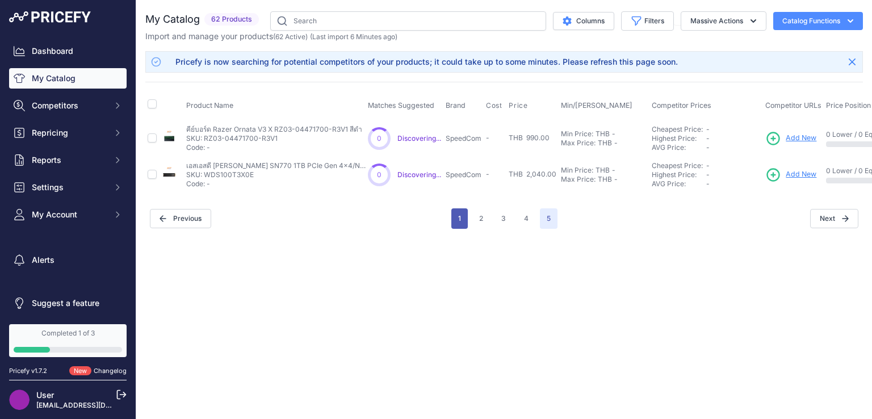
click at [465, 217] on button "1" at bounding box center [459, 218] width 16 height 20
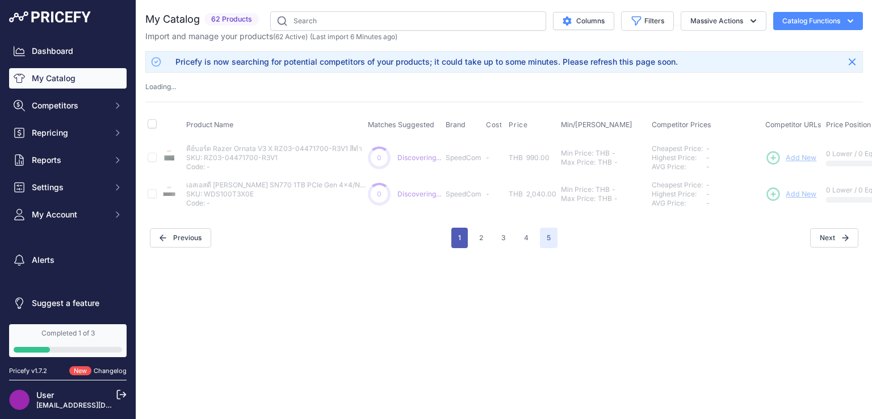
click at [457, 239] on button "1" at bounding box center [459, 238] width 16 height 20
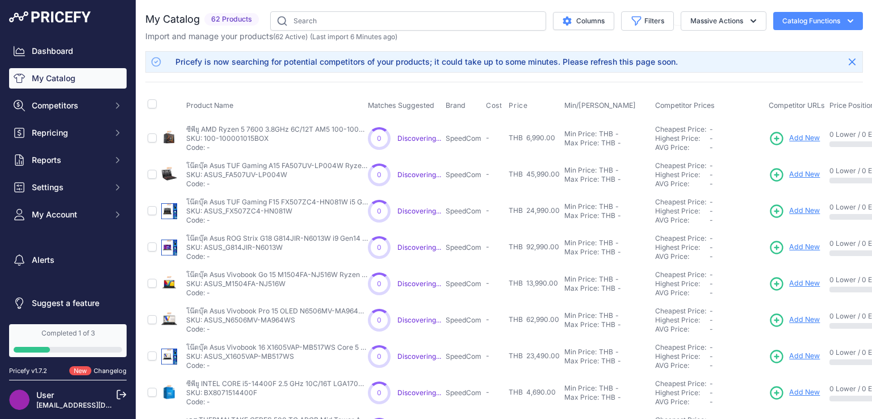
drag, startPoint x: 204, startPoint y: 209, endPoint x: 296, endPoint y: 209, distance: 91.4
click at [296, 209] on p "SKU: ASUS_FX507ZC4-HN081W" at bounding box center [277, 211] width 182 height 9
copy p "ASUS_FX507ZC4-HN081W"
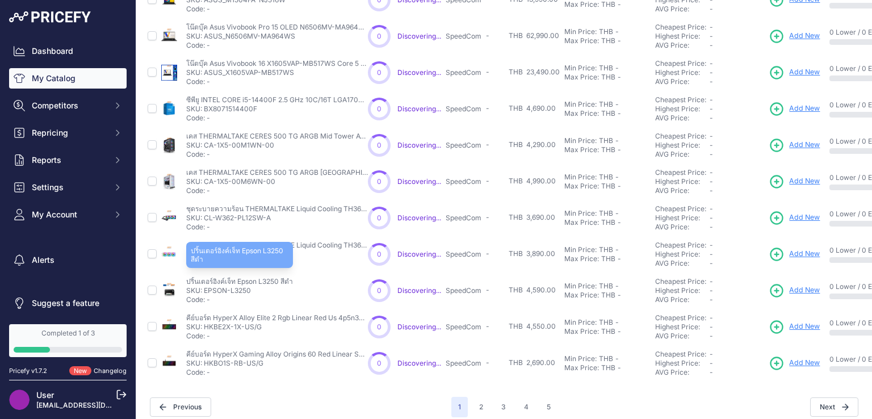
scroll to position [301, 0]
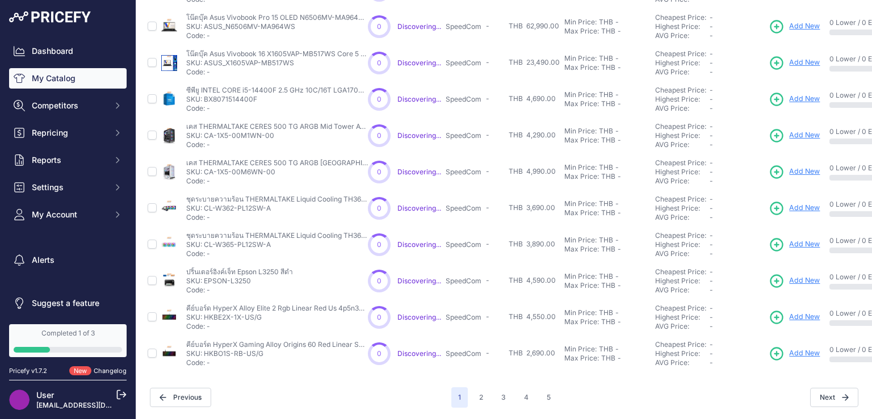
drag, startPoint x: 204, startPoint y: 272, endPoint x: 258, endPoint y: 275, distance: 53.4
click at [258, 276] on p "SKU: EPSON-L3250" at bounding box center [239, 280] width 107 height 9
copy p "EPSON-L3250"
click at [480, 390] on button "2" at bounding box center [481, 397] width 18 height 20
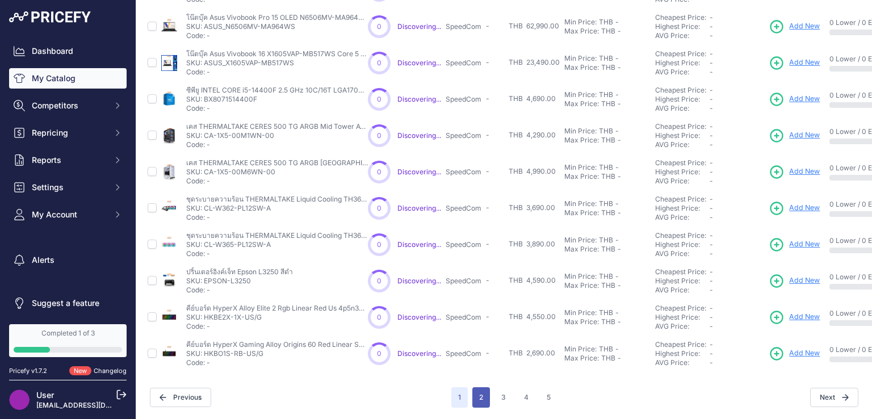
scroll to position [320, 0]
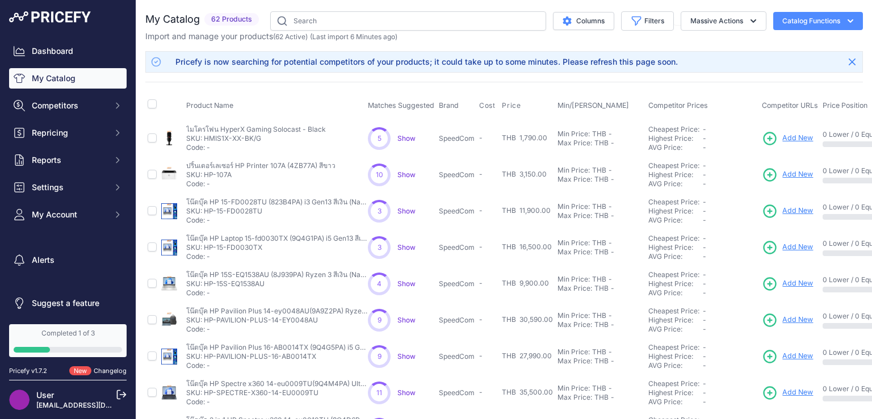
drag, startPoint x: 206, startPoint y: 173, endPoint x: 255, endPoint y: 172, distance: 48.8
click at [255, 172] on p "SKU: HP-107A" at bounding box center [260, 174] width 149 height 9
copy p "HP-107A"
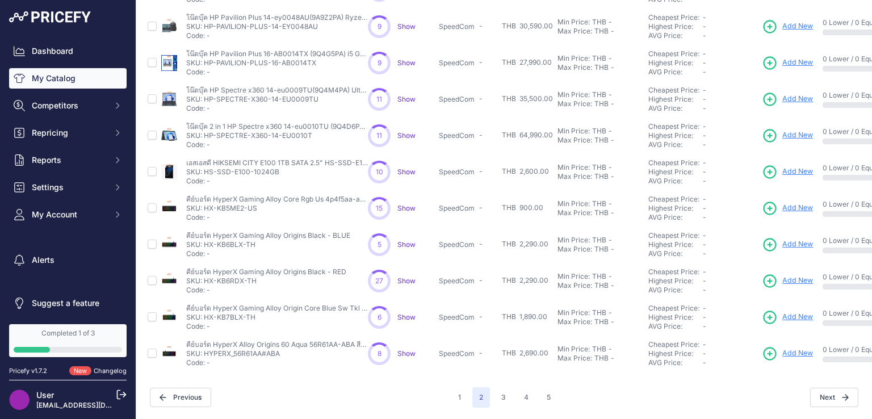
scroll to position [301, 0]
click at [502, 389] on button "3" at bounding box center [503, 397] width 18 height 20
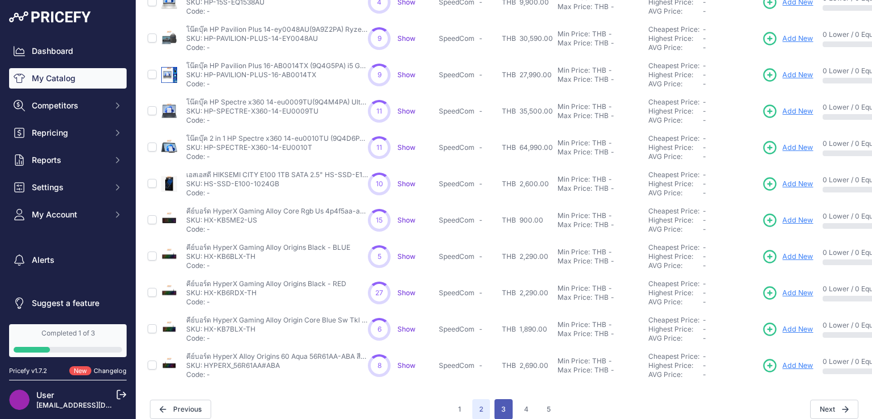
scroll to position [320, 0]
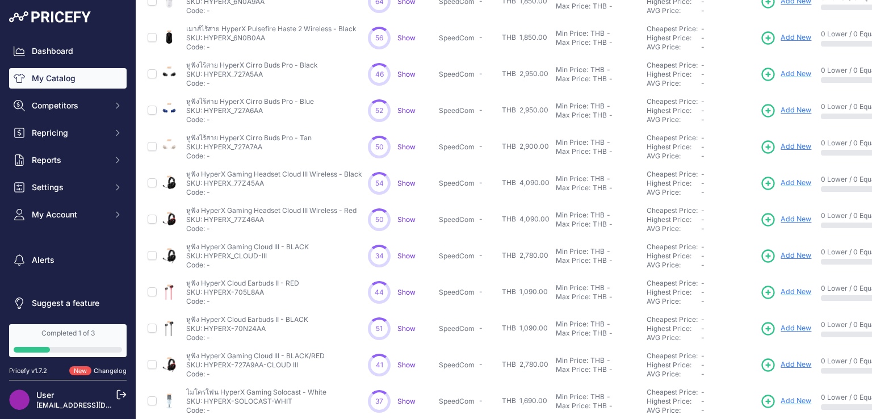
scroll to position [301, 0]
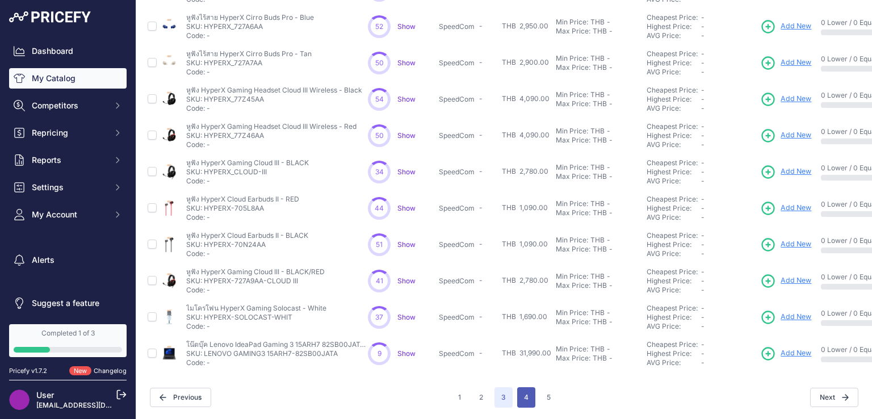
click at [523, 389] on button "4" at bounding box center [526, 397] width 18 height 20
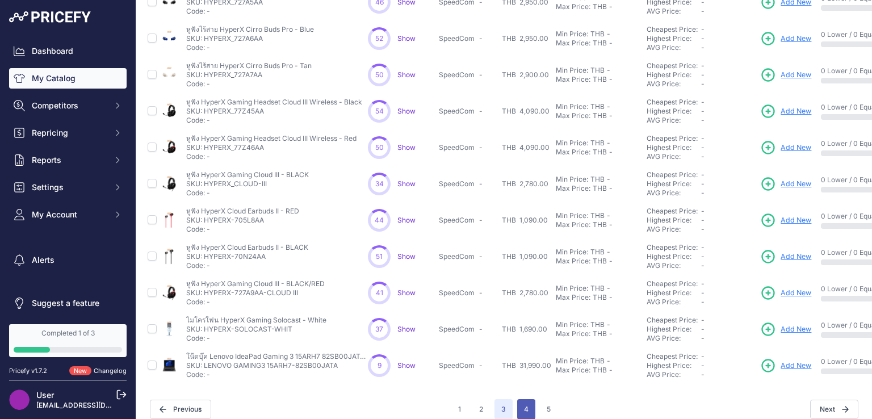
scroll to position [320, 0]
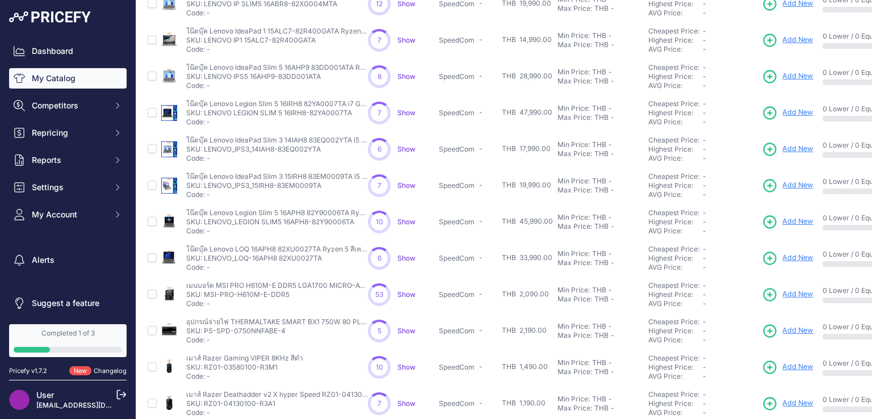
scroll to position [301, 0]
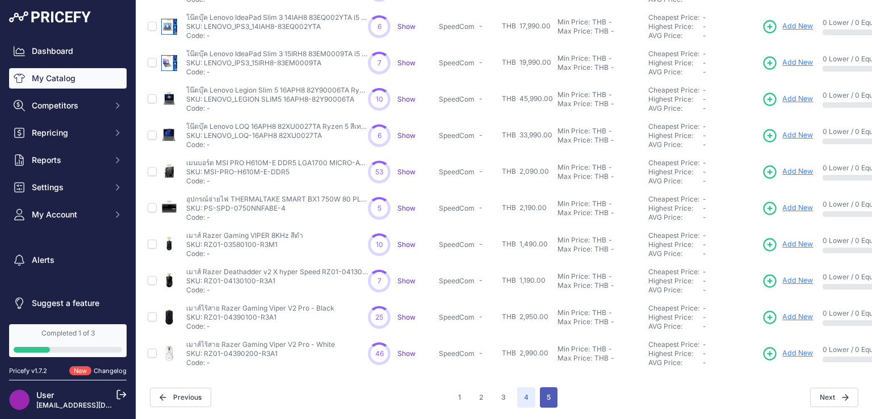
click at [540, 388] on button "5" at bounding box center [549, 397] width 18 height 20
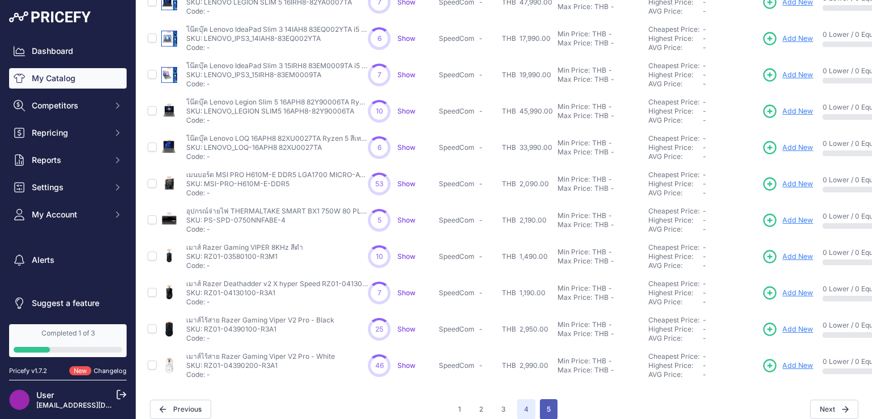
click at [540, 399] on button "5" at bounding box center [549, 409] width 18 height 20
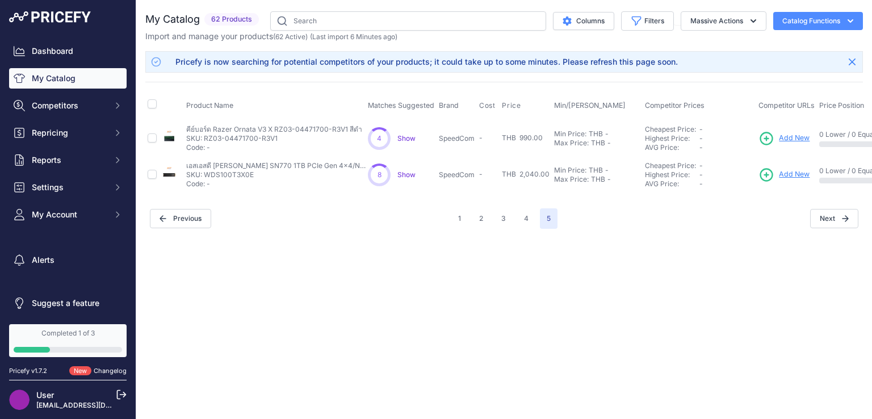
drag, startPoint x: 207, startPoint y: 173, endPoint x: 268, endPoint y: 177, distance: 61.4
click at [268, 177] on p "SKU: WDS100T3X0E" at bounding box center [277, 174] width 182 height 9
copy p "WDS100T3X0E"
click at [791, 175] on span "Add New" at bounding box center [794, 174] width 31 height 11
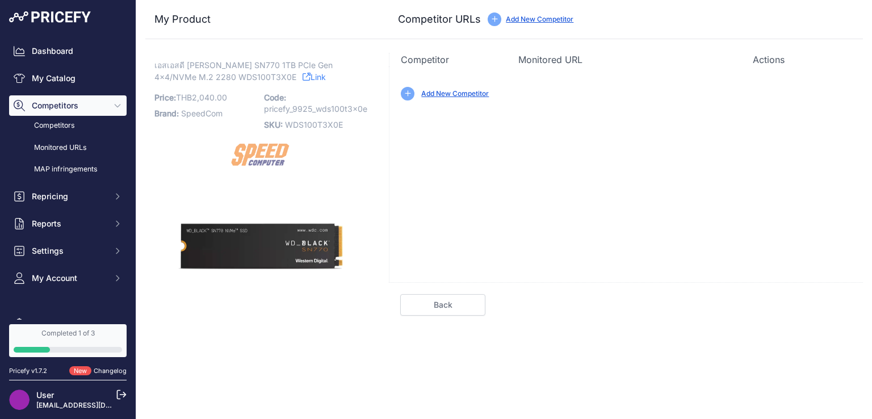
click at [473, 94] on link "Add New Competitor" at bounding box center [455, 93] width 68 height 9
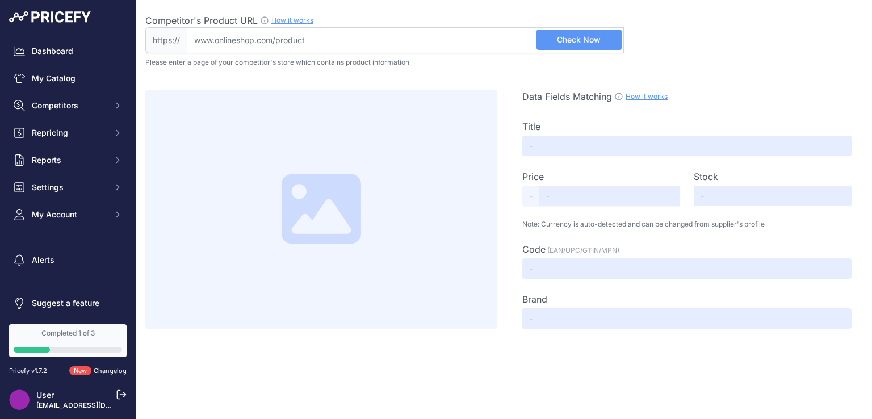
click at [295, 50] on input "Competitor's Product URL How it works In order to create your competitor's extr…" at bounding box center [405, 40] width 437 height 26
paste input "[URL][DOMAIN_NAME]"
type input "www.advice.co.th/product/ssd-solid-state-drive-/ssd-m-2-pcie-nvme-1-tb/1-tb-ssd…"
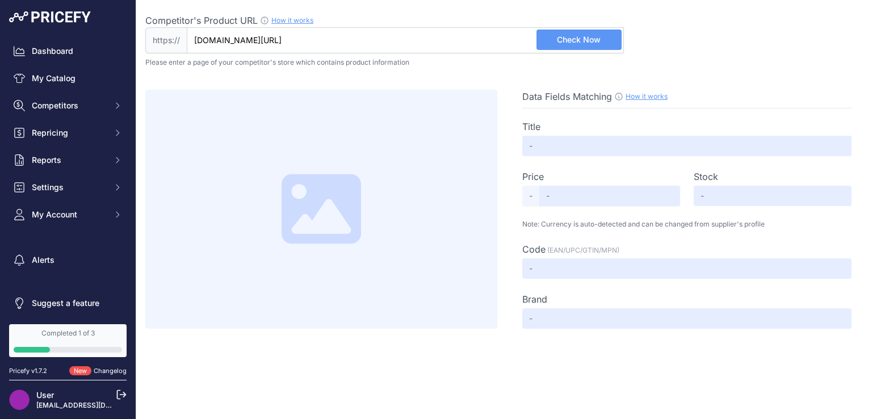
click at [574, 40] on span "Check Now" at bounding box center [579, 39] width 44 height 11
type input "Not Found"
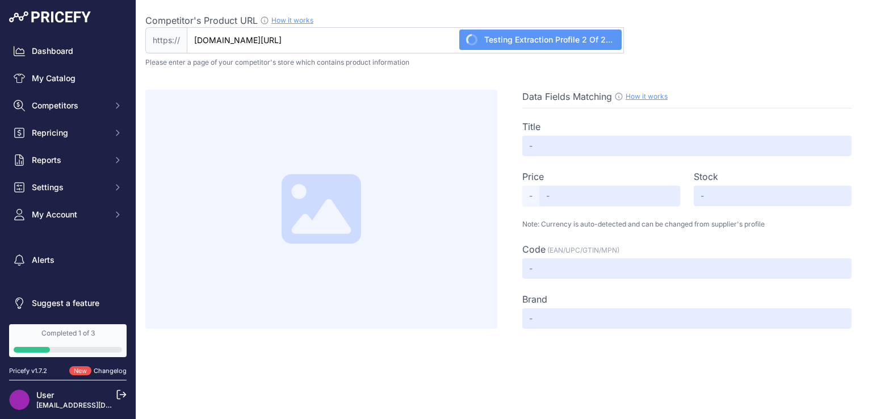
type input "Not Found"
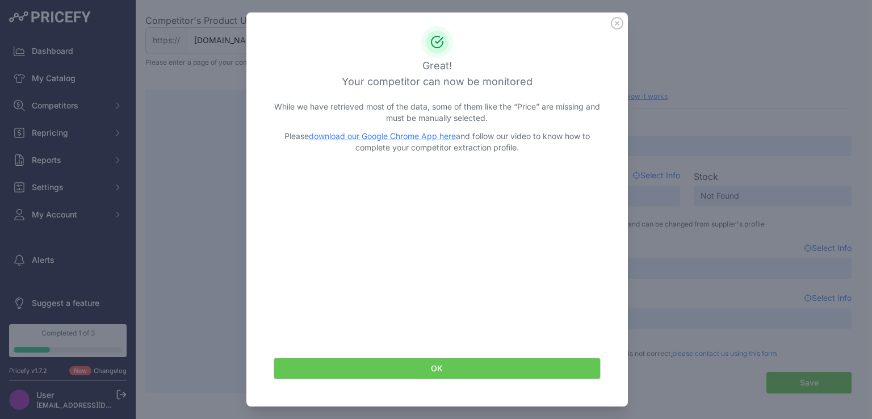
click at [390, 372] on button "OK" at bounding box center [437, 369] width 327 height 22
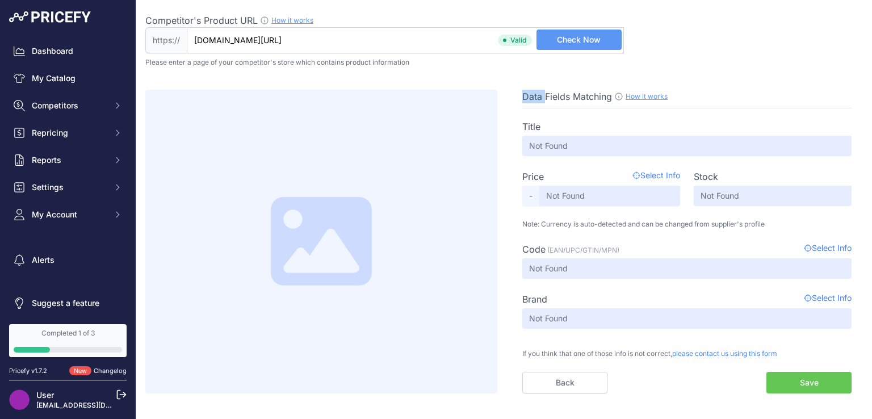
click at [390, 372] on div at bounding box center [321, 242] width 352 height 304
click at [792, 390] on button "Save" at bounding box center [808, 383] width 85 height 22
click at [792, 382] on button "Save" at bounding box center [808, 383] width 85 height 22
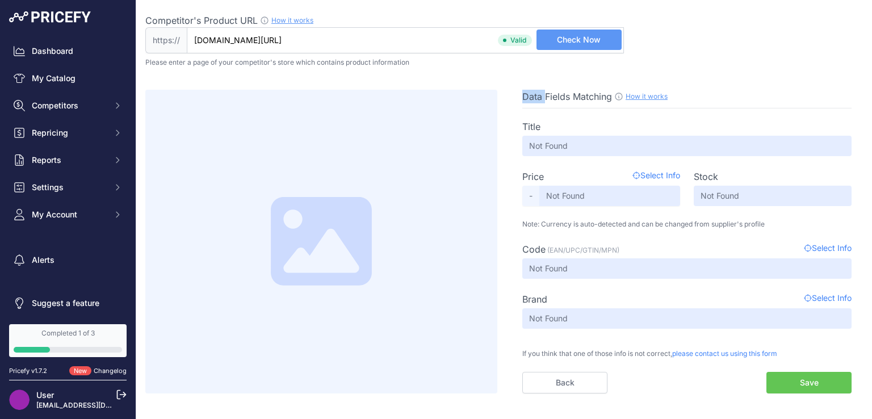
click at [792, 382] on button "Save" at bounding box center [808, 383] width 85 height 22
click at [792, 381] on button "Save" at bounding box center [808, 383] width 85 height 22
drag, startPoint x: 791, startPoint y: 381, endPoint x: 778, endPoint y: 355, distance: 30.0
click at [788, 376] on button "Save" at bounding box center [808, 383] width 85 height 22
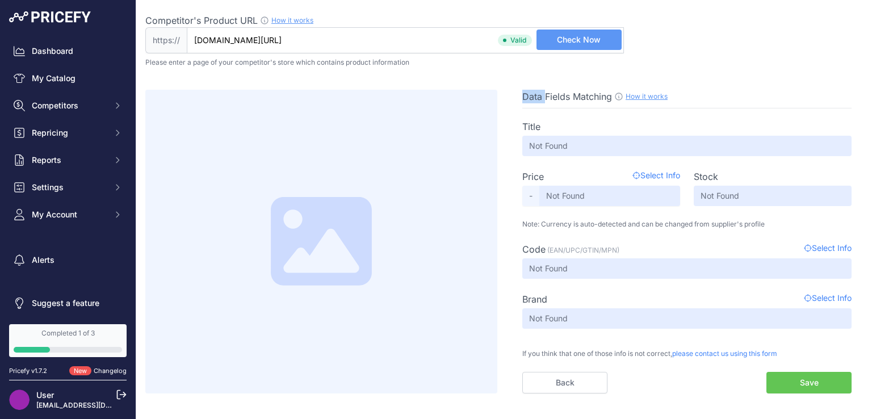
click at [579, 48] on button "Check Now" at bounding box center [578, 40] width 85 height 20
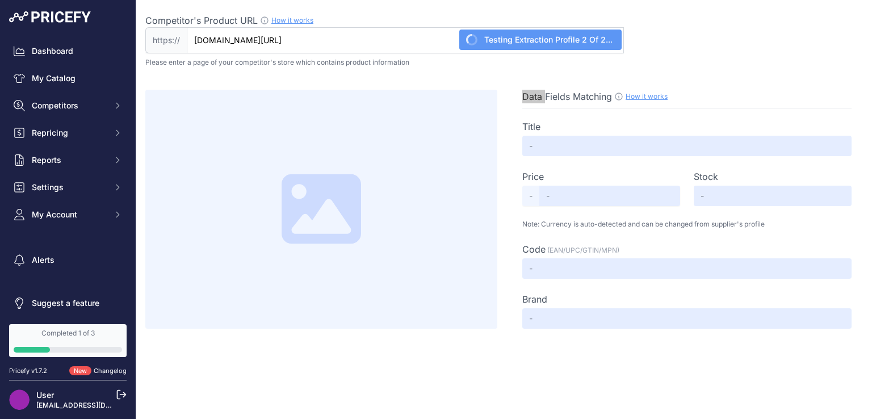
type input "Not Found"
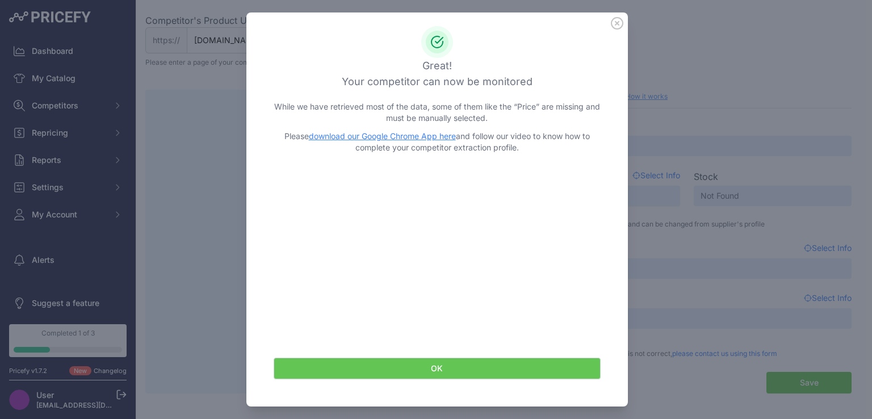
click at [611, 19] on icon at bounding box center [617, 23] width 12 height 12
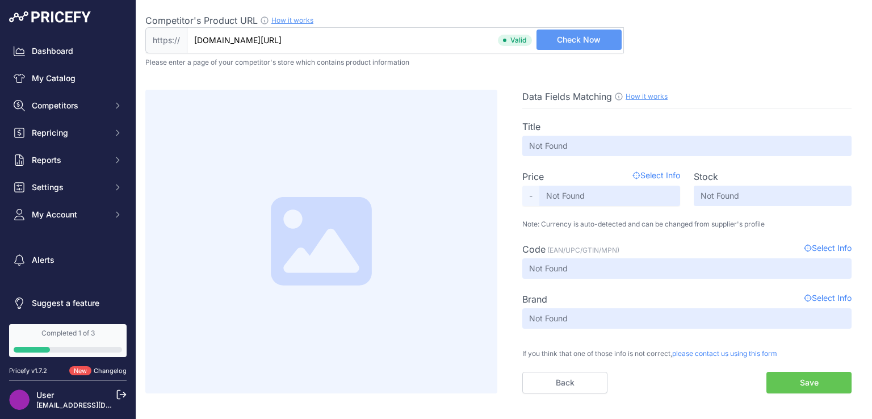
click at [611, 19] on div "Competitor's Product URL How it works In order to create your competitor's extr…" at bounding box center [384, 21] width 478 height 14
click at [611, 27] on input "www.advice.co.th/product/ssd-solid-state-drive-/ssd-m-2-pcie-nvme-1-tb/1-tb-ssd…" at bounding box center [405, 40] width 437 height 26
click at [785, 378] on button "Save" at bounding box center [808, 383] width 85 height 22
click at [785, 379] on button "Save" at bounding box center [808, 383] width 85 height 22
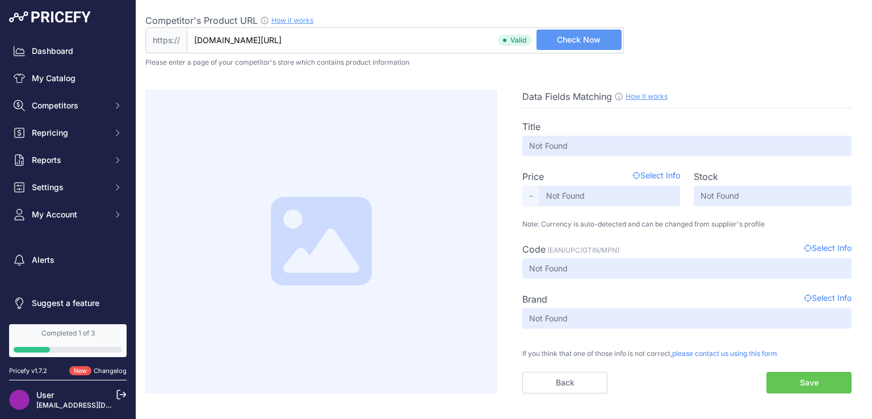
drag, startPoint x: 785, startPoint y: 379, endPoint x: 561, endPoint y: 335, distance: 228.8
click at [785, 379] on button "Save" at bounding box center [808, 383] width 85 height 22
click at [70, 82] on link "My Catalog" at bounding box center [67, 78] width 117 height 20
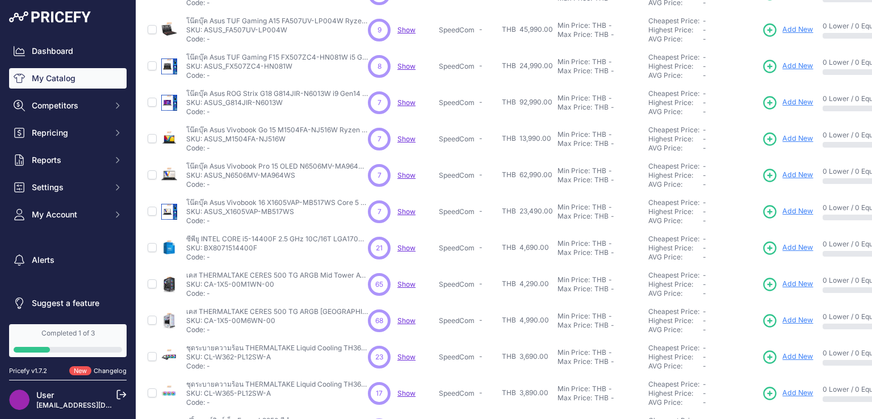
scroll to position [270, 0]
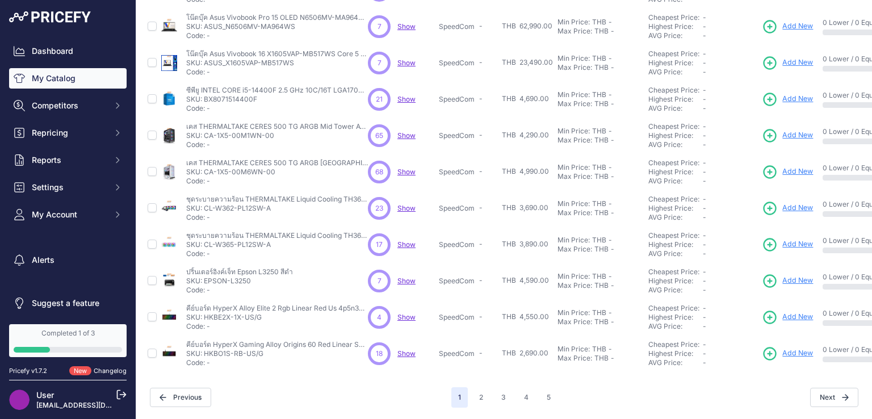
click at [455, 391] on span "1" at bounding box center [459, 397] width 16 height 20
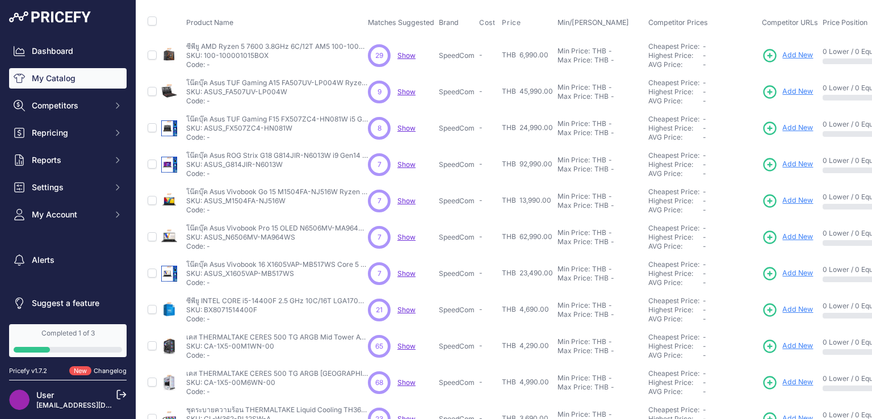
scroll to position [0, 0]
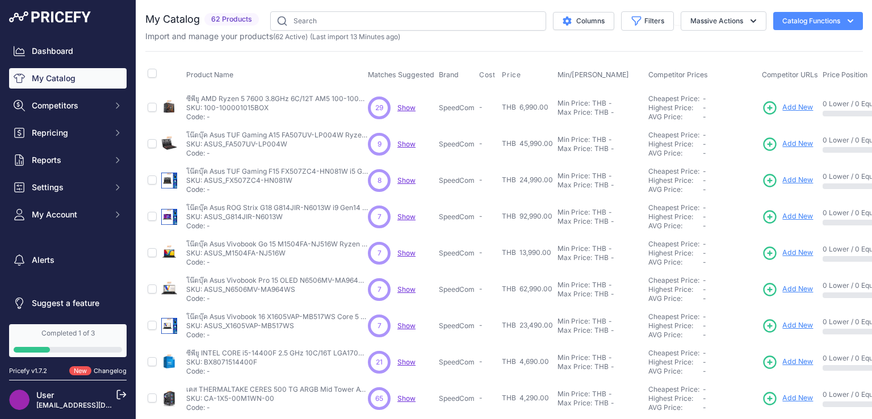
click at [375, 106] on span "29" at bounding box center [379, 108] width 8 height 10
click at [378, 149] on div "9" at bounding box center [379, 144] width 23 height 23
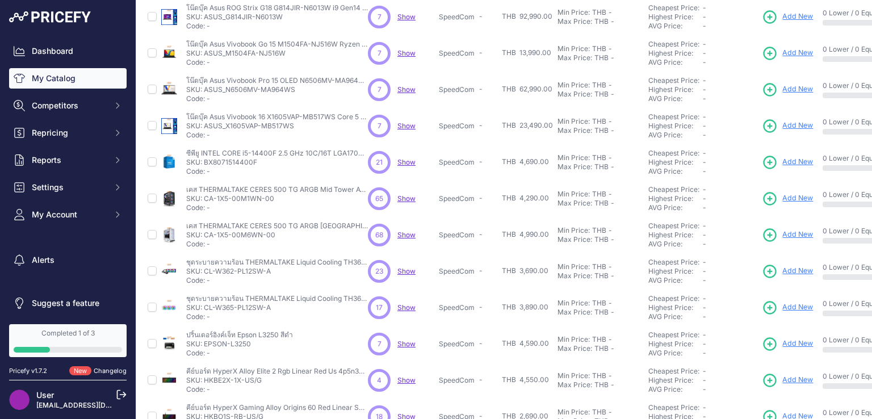
scroll to position [270, 0]
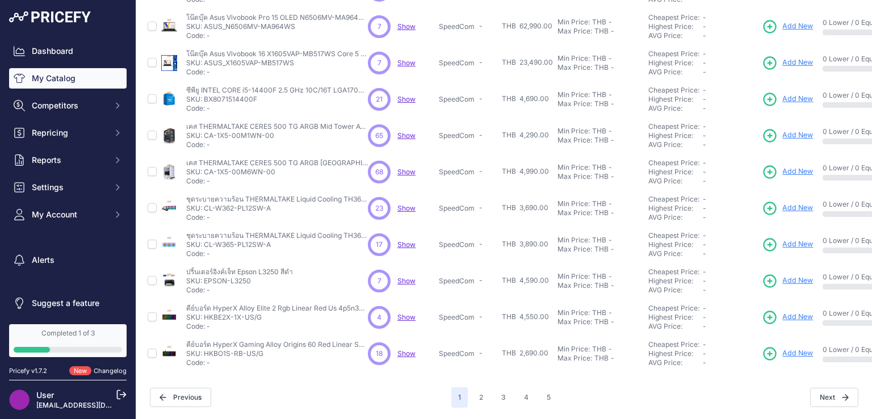
click at [557, 388] on div "Next" at bounding box center [707, 397] width 301 height 19
click at [546, 388] on button "5" at bounding box center [549, 397] width 18 height 20
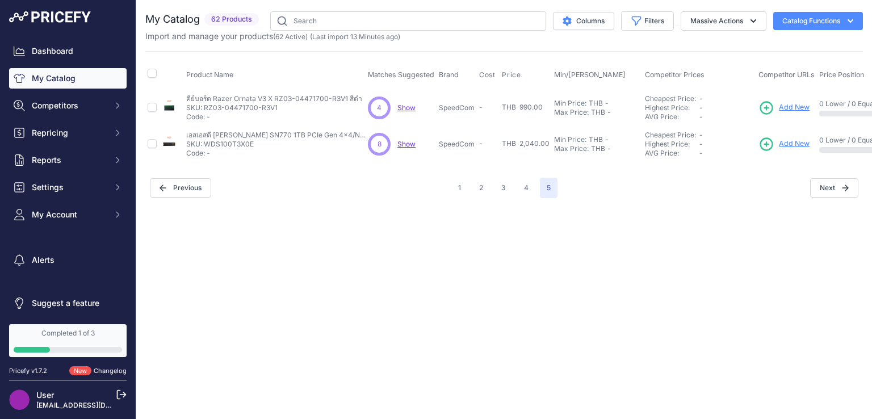
click at [490, 184] on div "1 2 3 4 5" at bounding box center [504, 188] width 106 height 20
click at [490, 186] on div "1 2 3 4 5" at bounding box center [504, 188] width 106 height 20
click at [489, 187] on div "1 2 3 4 5" at bounding box center [504, 188] width 106 height 20
click at [489, 187] on button "2" at bounding box center [481, 188] width 18 height 20
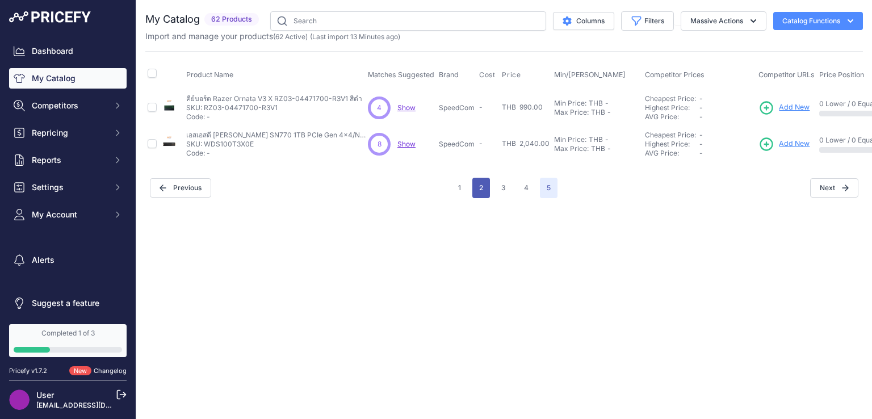
click at [489, 162] on td "-" at bounding box center [488, 144] width 23 height 36
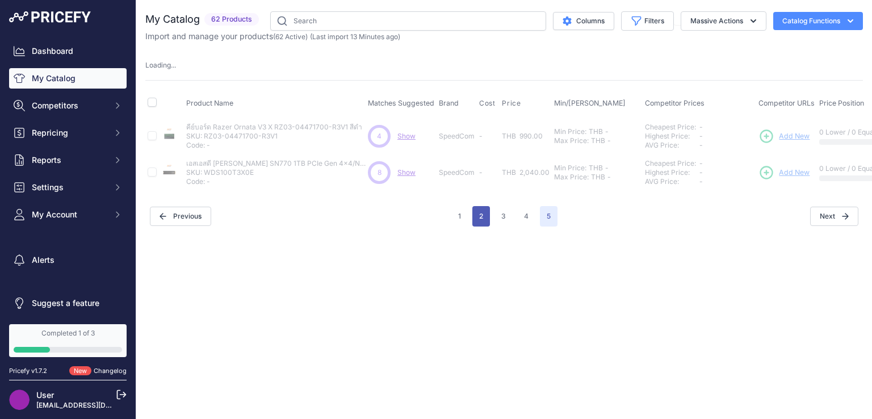
click at [484, 215] on button "2" at bounding box center [481, 216] width 18 height 20
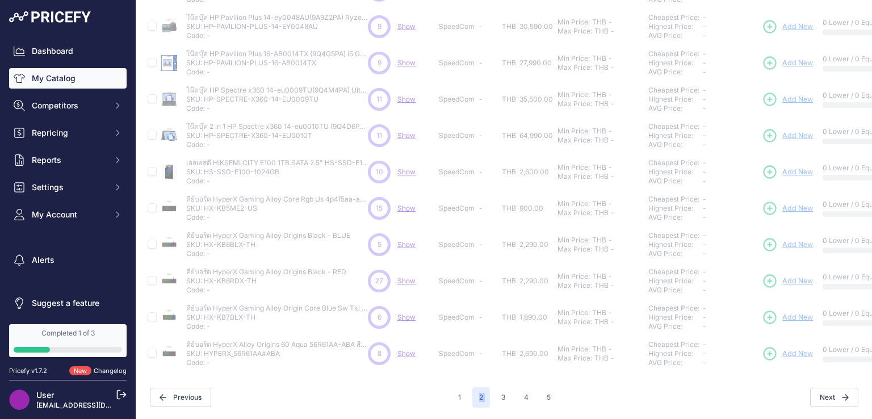
scroll to position [299, 0]
click at [502, 389] on button "3" at bounding box center [503, 397] width 18 height 20
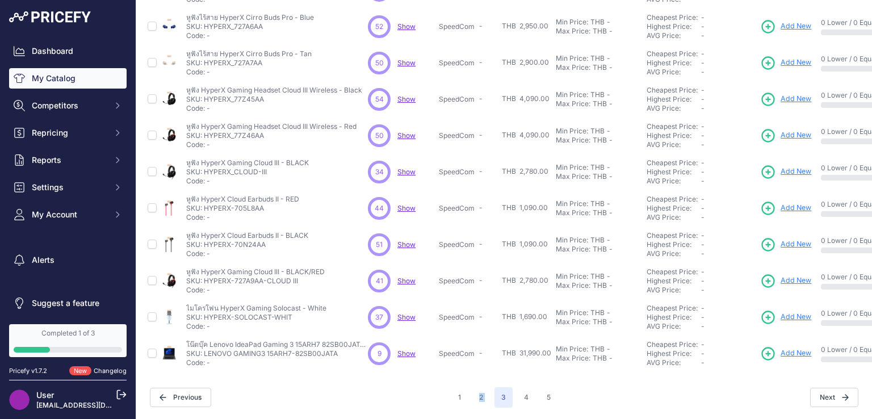
scroll to position [270, 0]
click at [799, 312] on span "Add New" at bounding box center [795, 317] width 31 height 11
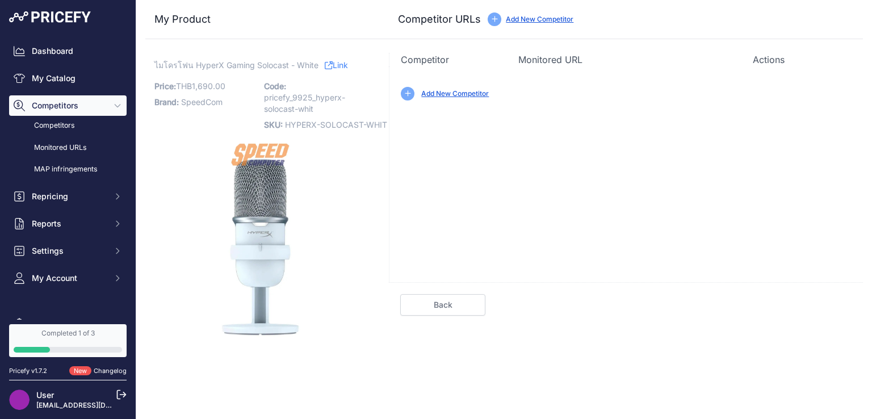
click at [41, 103] on span "Competitors" at bounding box center [69, 105] width 74 height 11
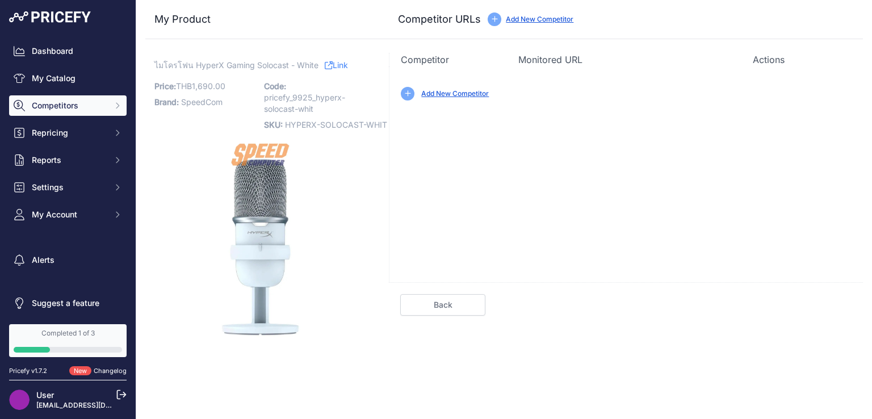
click at [52, 103] on span "Competitors" at bounding box center [69, 105] width 74 height 11
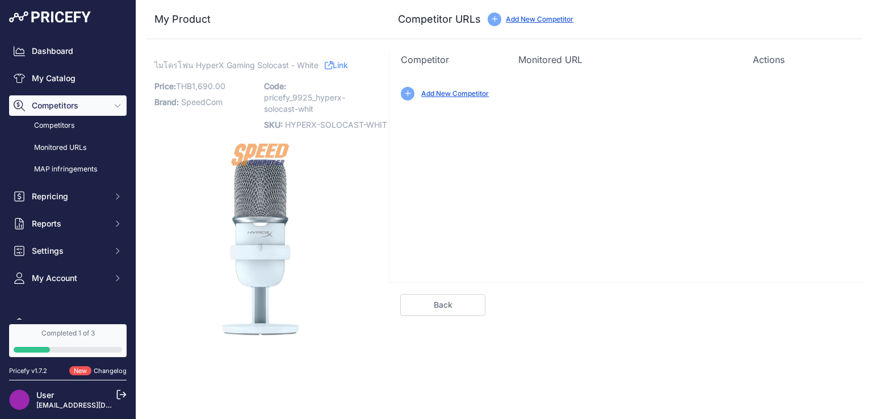
click at [52, 103] on span "Competitors" at bounding box center [69, 105] width 74 height 11
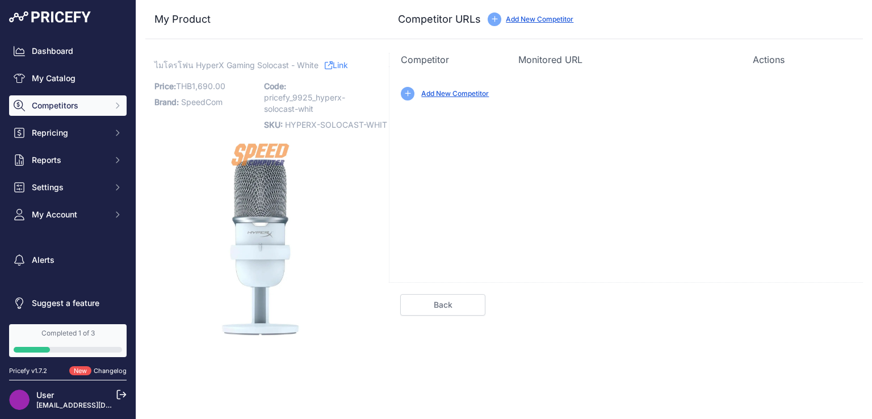
click at [52, 103] on span "Competitors" at bounding box center [69, 105] width 74 height 11
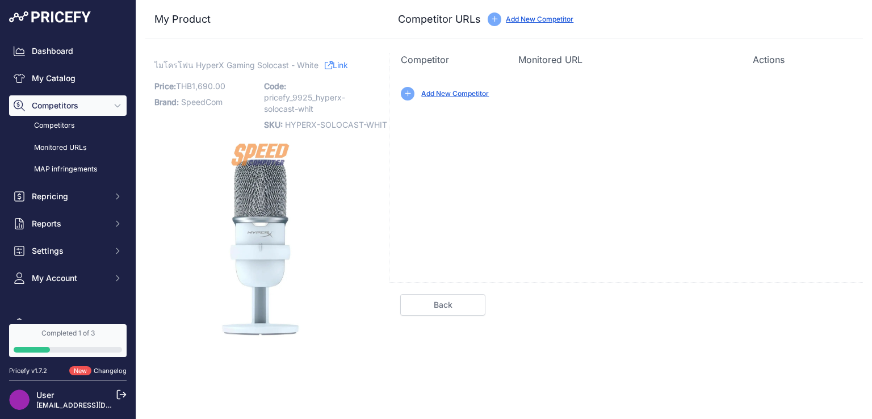
click at [443, 300] on link "Back" at bounding box center [442, 305] width 85 height 22
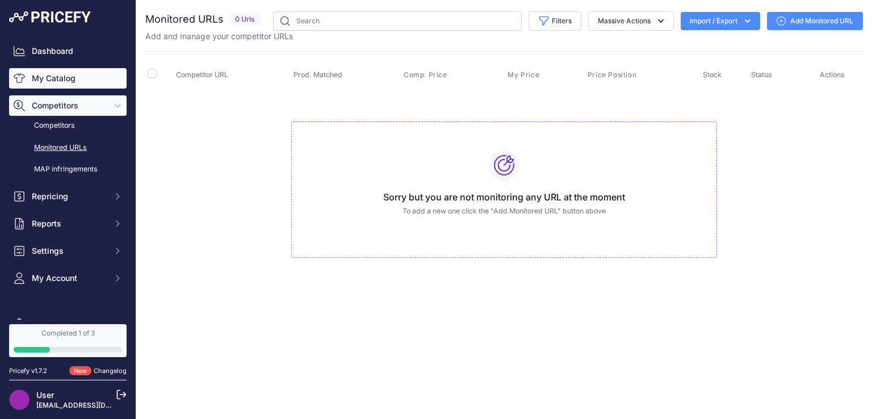
click at [57, 80] on link "My Catalog" at bounding box center [67, 78] width 117 height 20
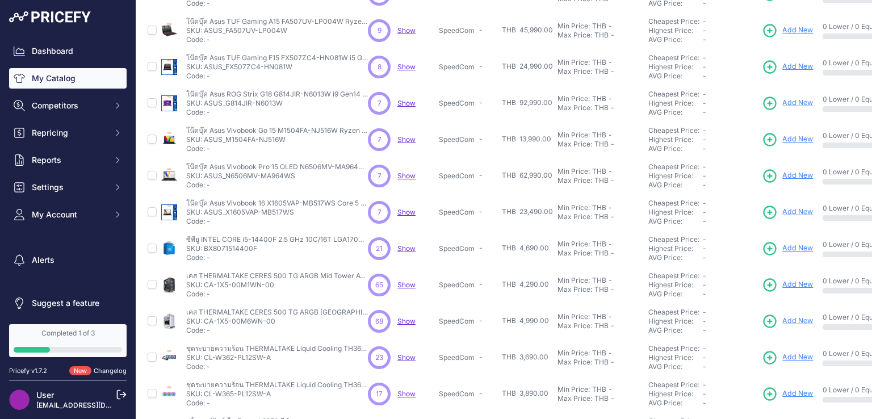
scroll to position [270, 0]
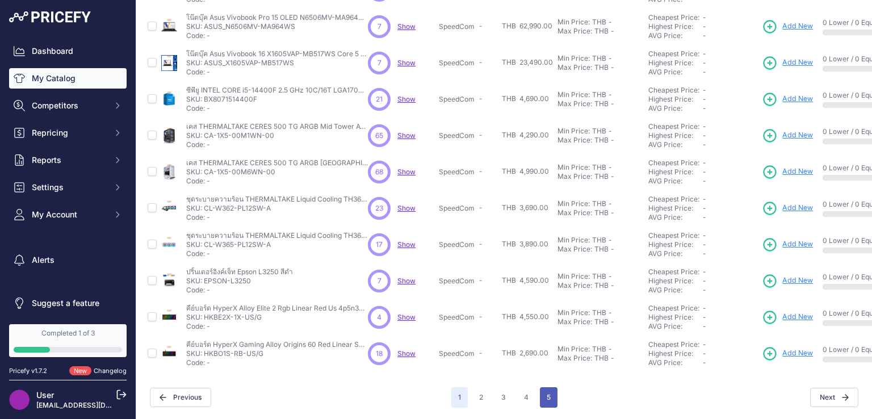
click at [544, 387] on button "5" at bounding box center [549, 397] width 18 height 20
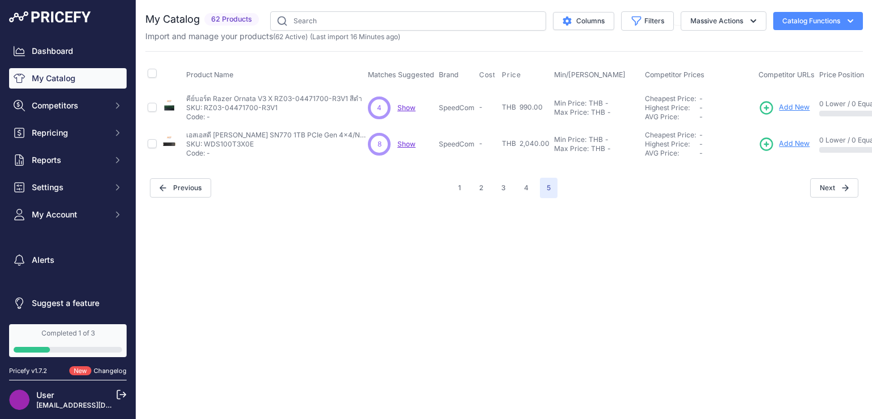
click at [245, 381] on div "Close You are not connected to the internet." at bounding box center [504, 209] width 736 height 419
click at [780, 144] on span "Add New" at bounding box center [794, 143] width 31 height 11
